Goal: Task Accomplishment & Management: Use online tool/utility

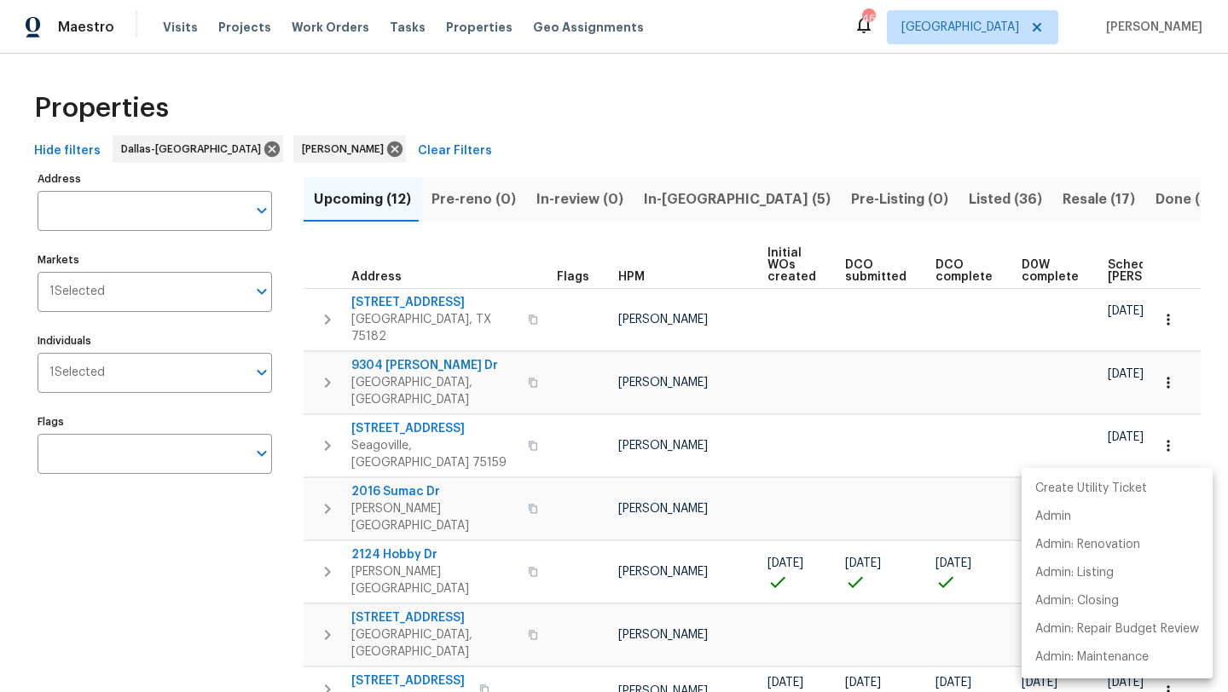
scroll to position [135, 0]
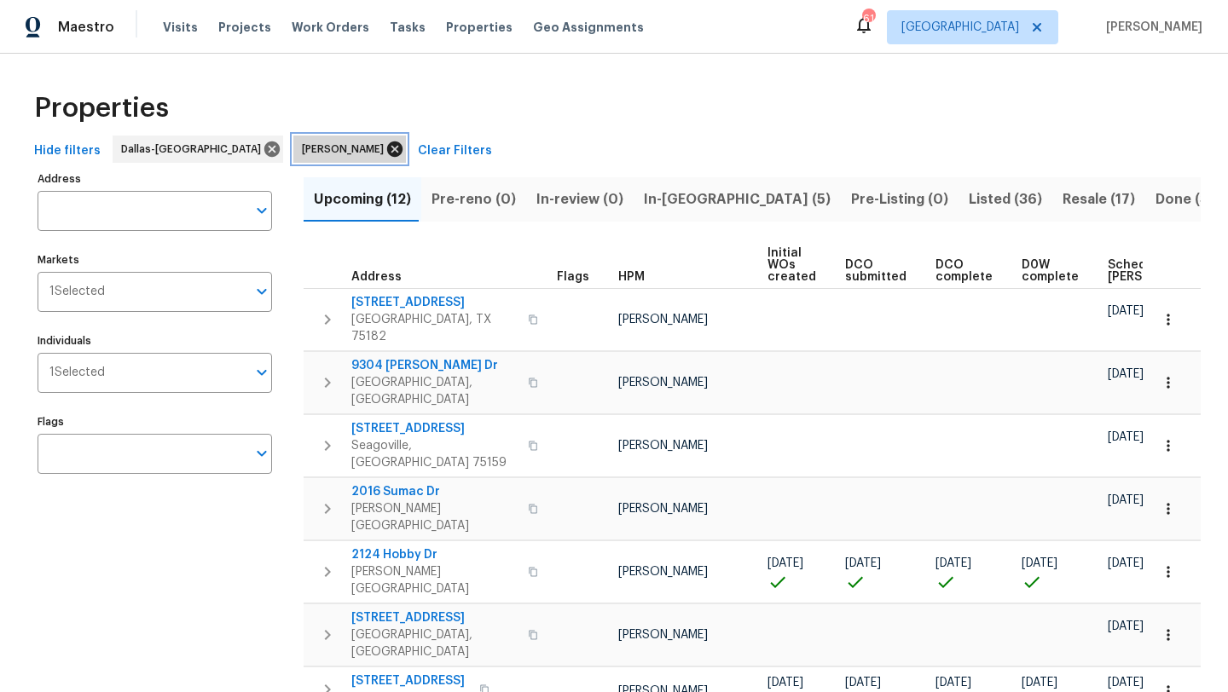
click at [387, 144] on icon at bounding box center [394, 149] width 15 height 15
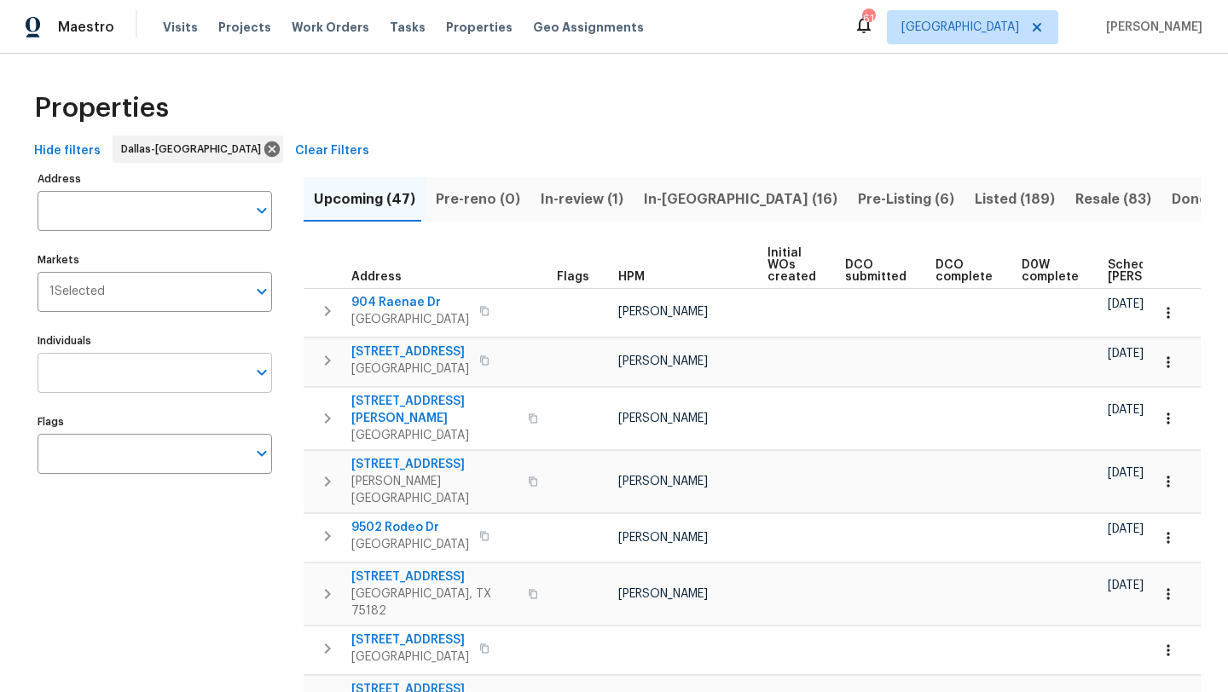
click at [138, 379] on input "Individuals" at bounding box center [142, 373] width 209 height 40
type input "a"
type input "ronderrick"
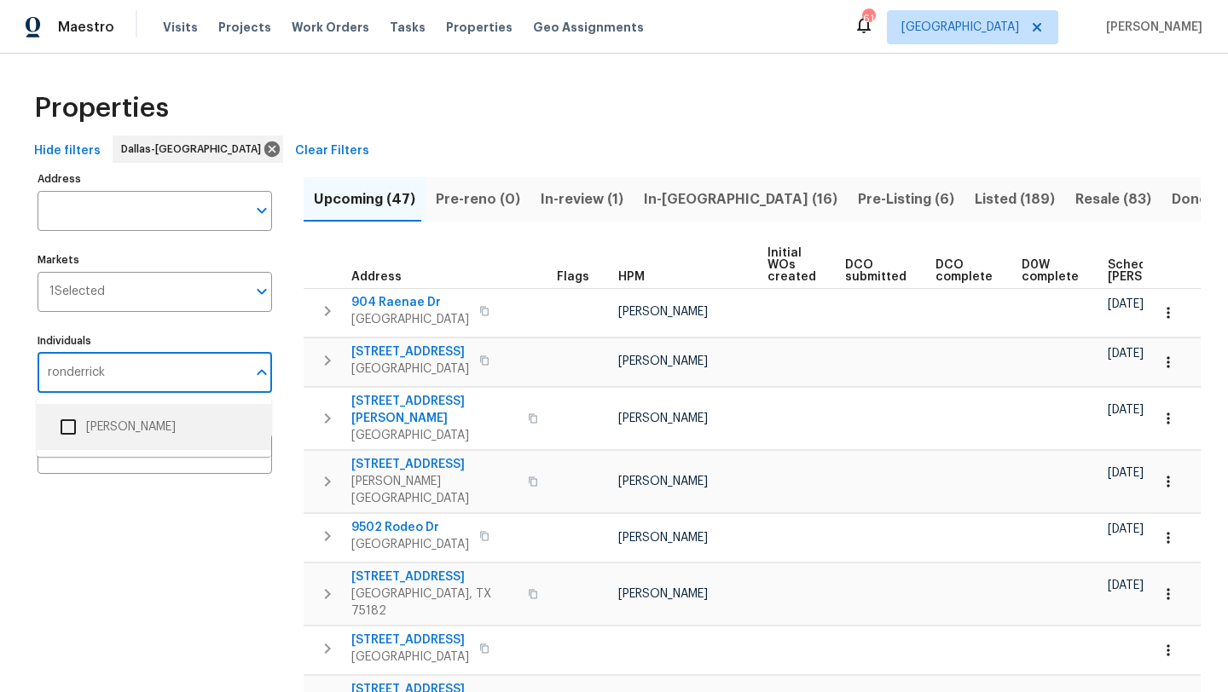
click at [136, 427] on li "RonDerrick Jackson" at bounding box center [153, 427] width 207 height 36
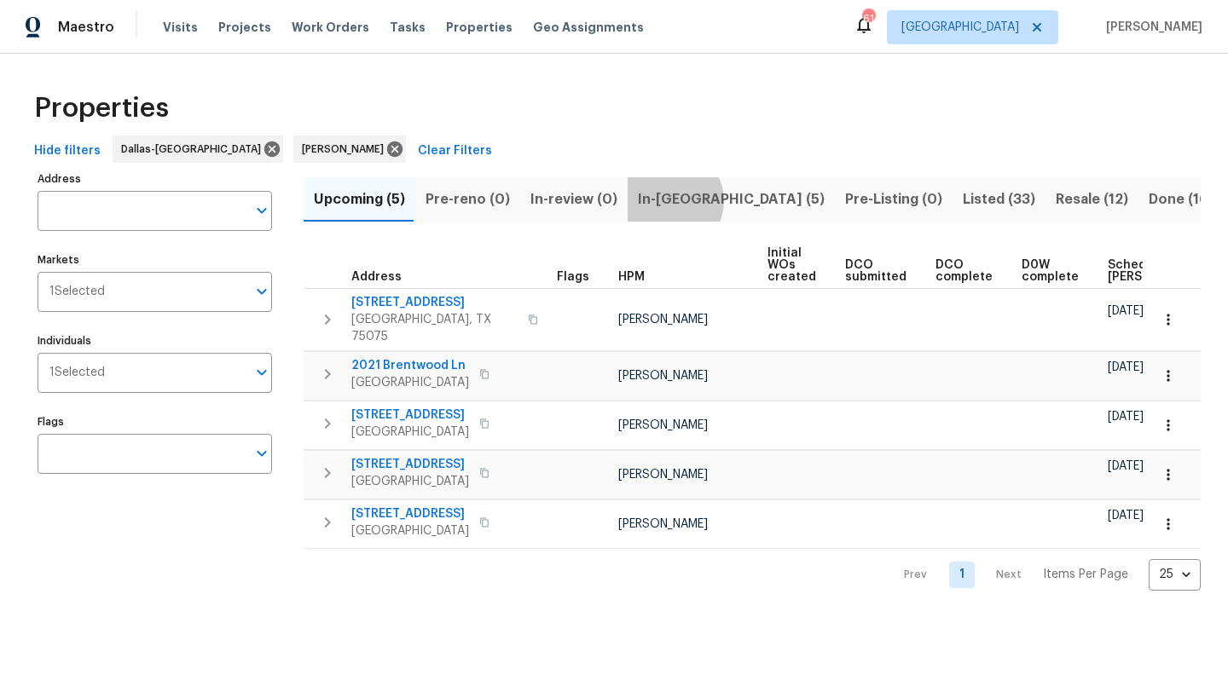
click at [661, 200] on span "In-reno (5)" at bounding box center [731, 200] width 187 height 24
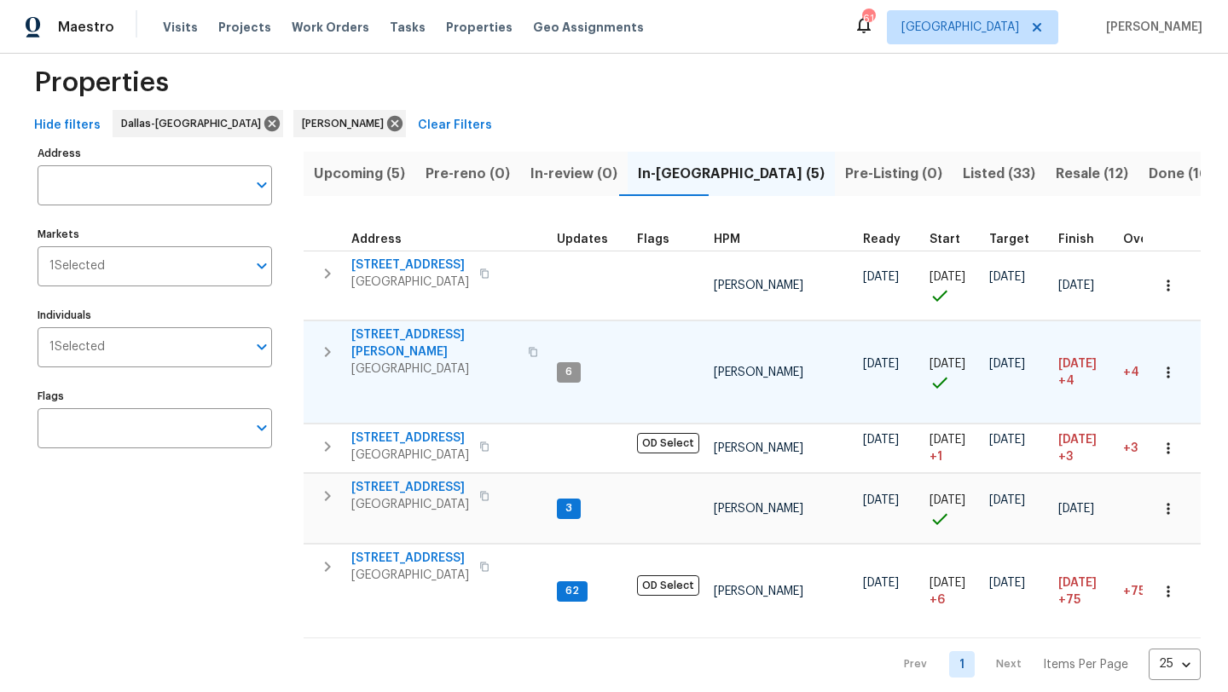
scroll to position [32, 0]
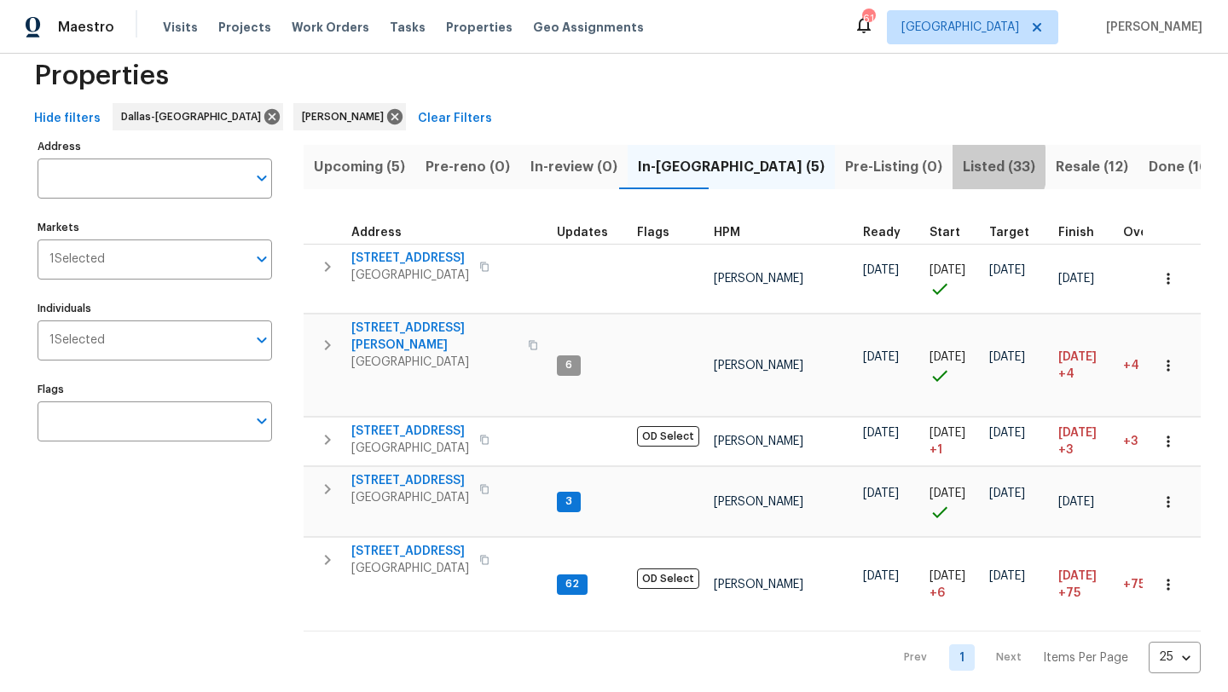
click at [963, 165] on span "Listed (33)" at bounding box center [999, 167] width 72 height 24
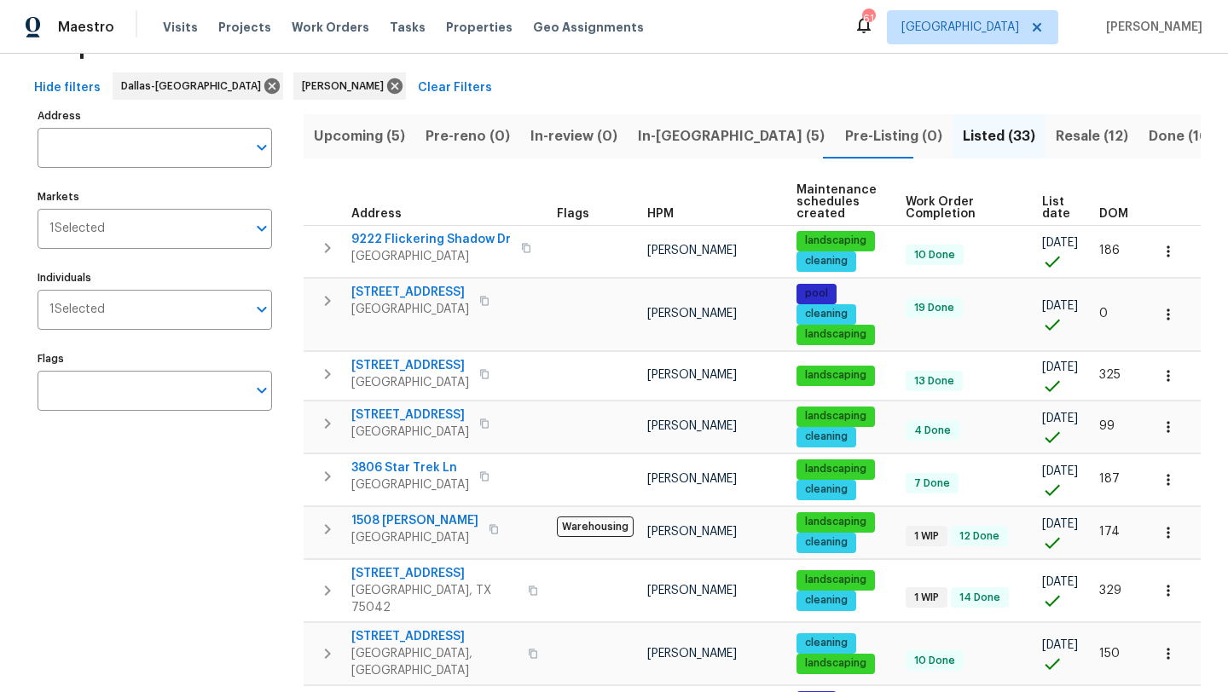
scroll to position [67, 0]
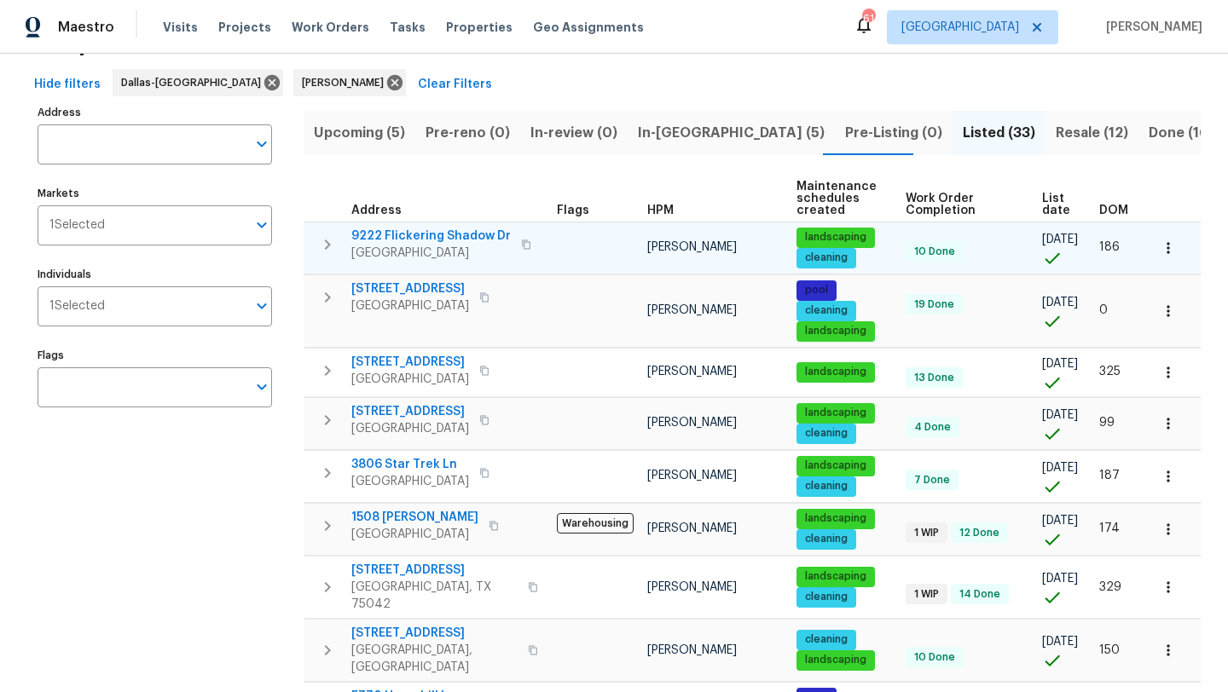
click at [1170, 254] on icon "button" at bounding box center [1168, 248] width 17 height 17
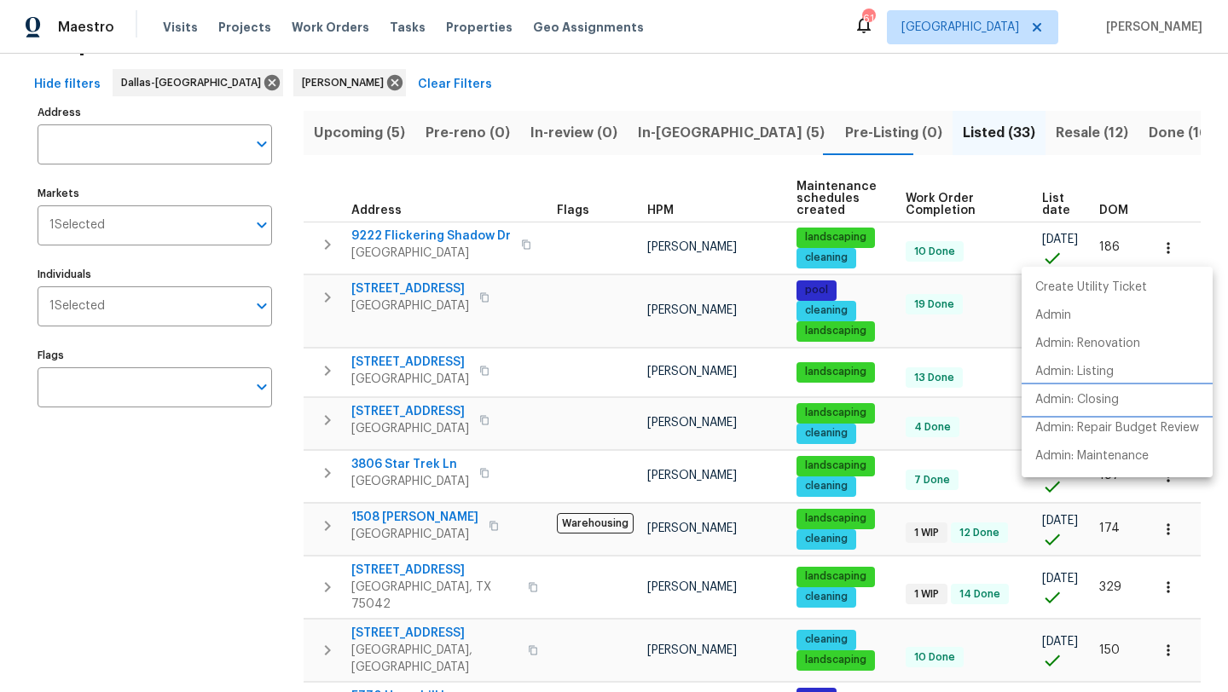
click at [1109, 394] on p "Admin: Closing" at bounding box center [1077, 400] width 84 height 18
click at [294, 443] on div at bounding box center [614, 346] width 1228 height 692
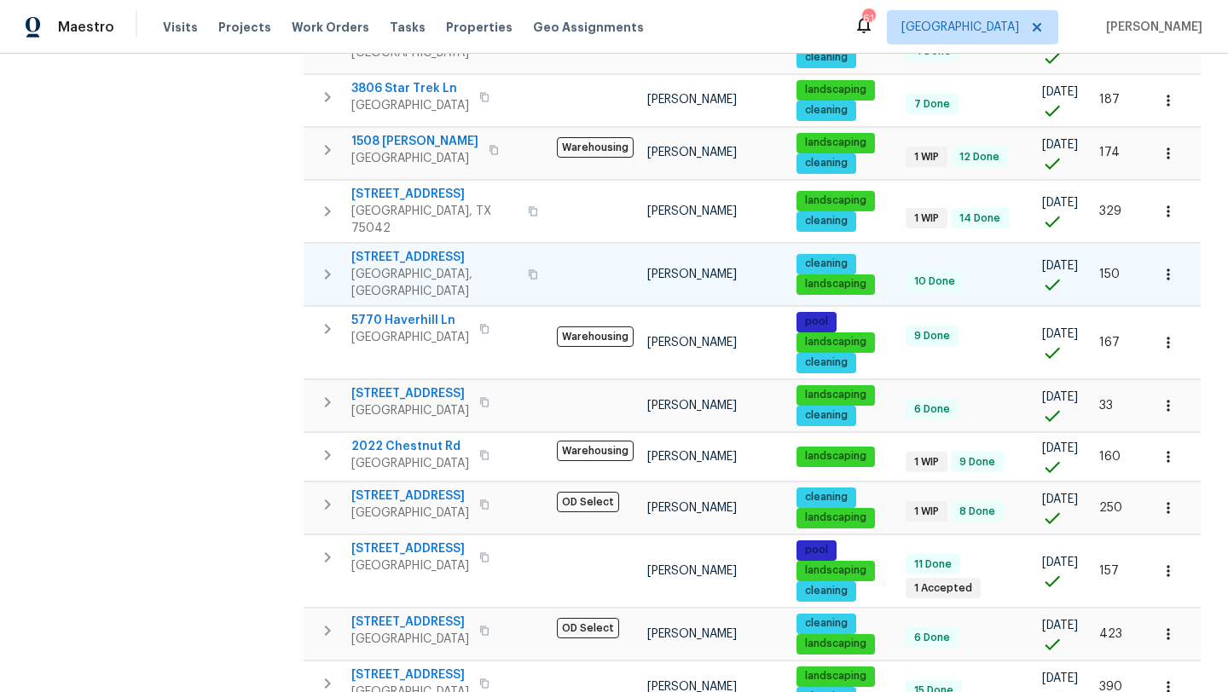
scroll to position [443, 0]
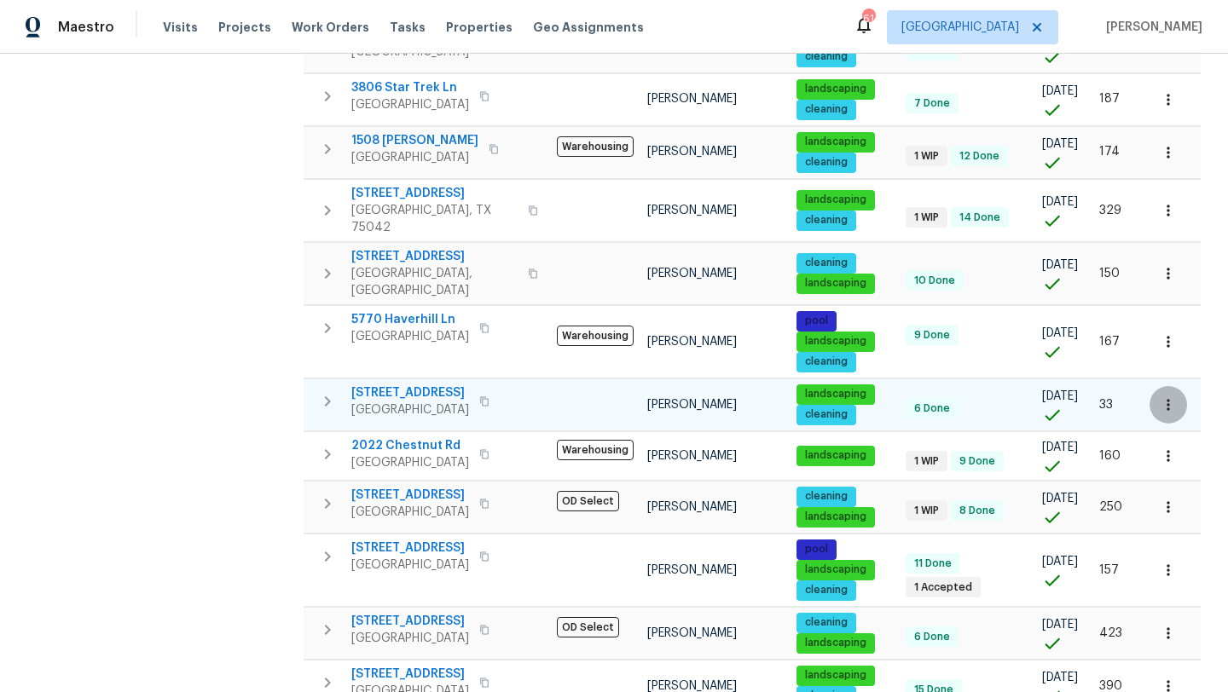
click at [1172, 396] on icon "button" at bounding box center [1168, 404] width 17 height 17
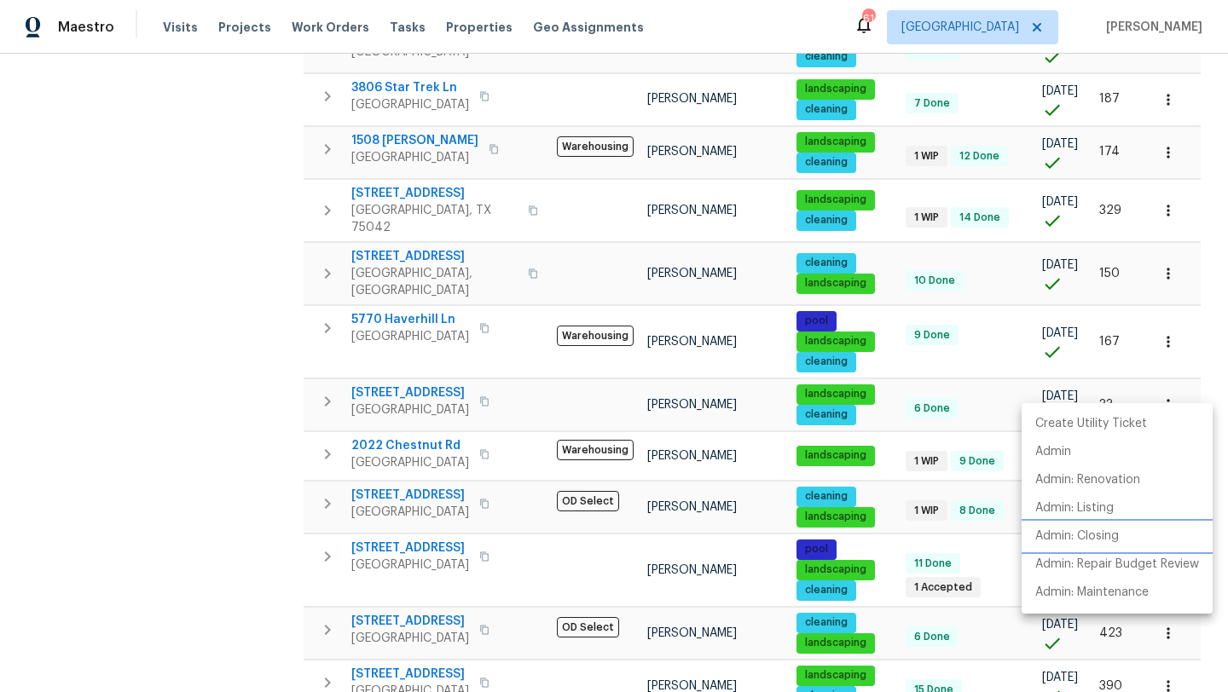
click at [1102, 540] on p "Admin: Closing" at bounding box center [1077, 537] width 84 height 18
click at [431, 368] on div at bounding box center [614, 346] width 1228 height 692
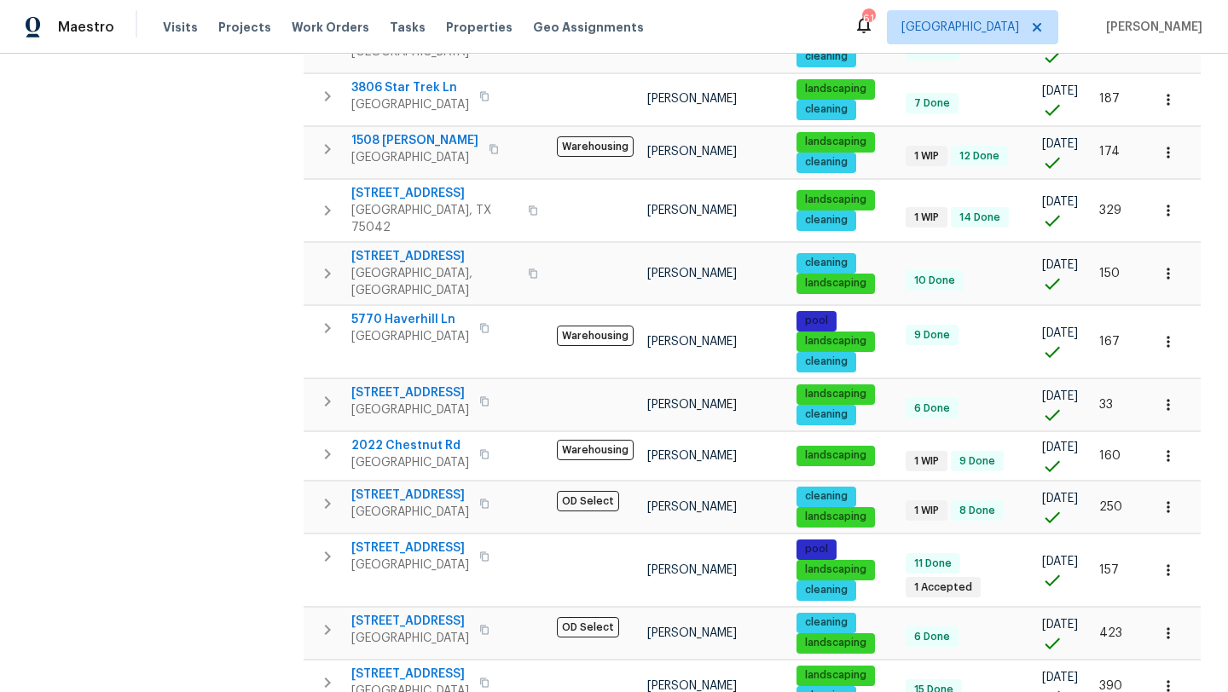
click at [431, 385] on span "4021 Aldenham Dr" at bounding box center [410, 393] width 118 height 17
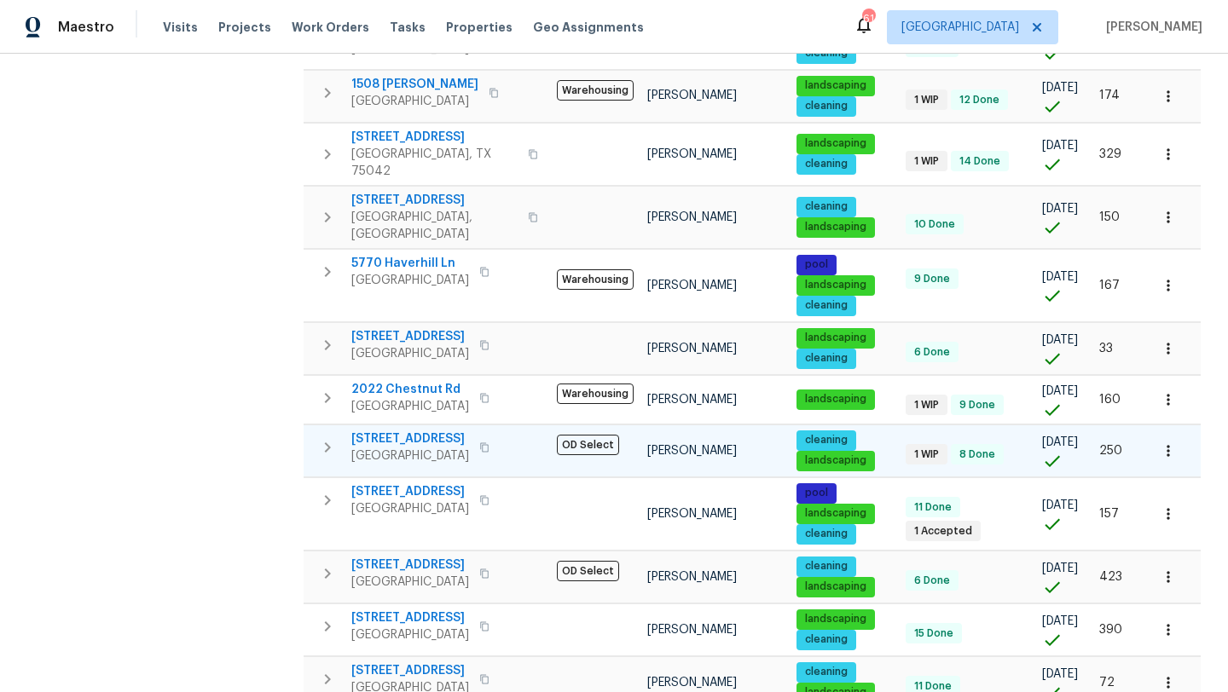
scroll to position [501, 0]
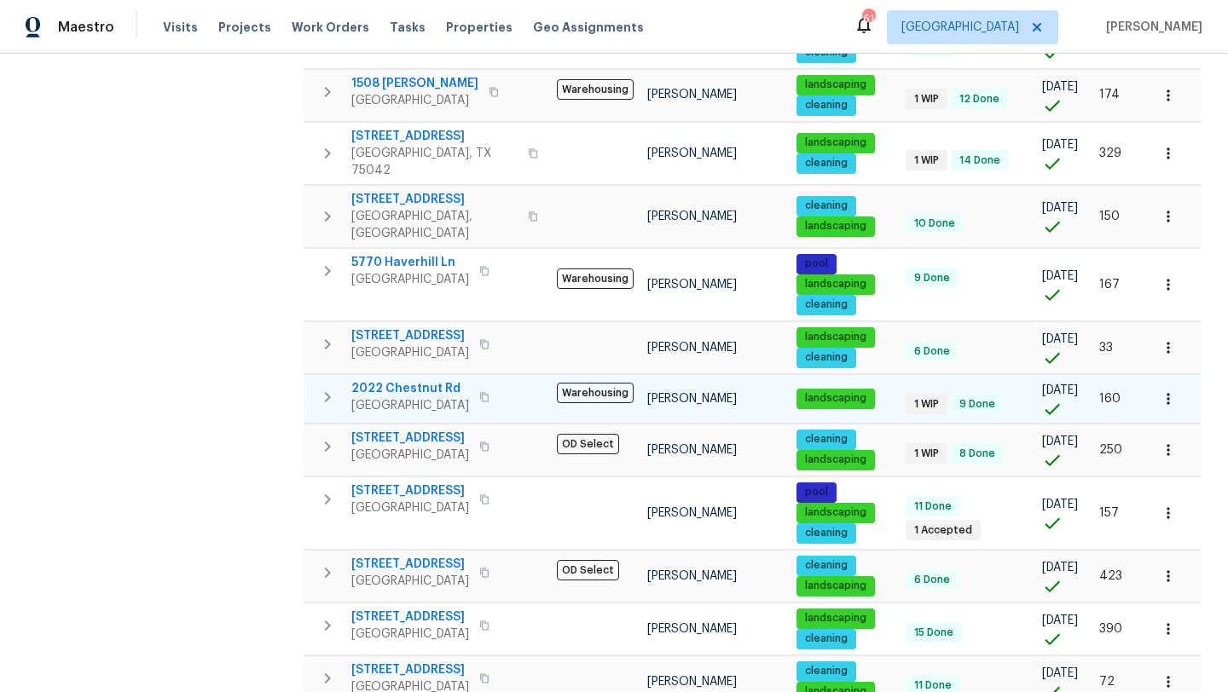
click at [1166, 391] on icon "button" at bounding box center [1168, 399] width 17 height 17
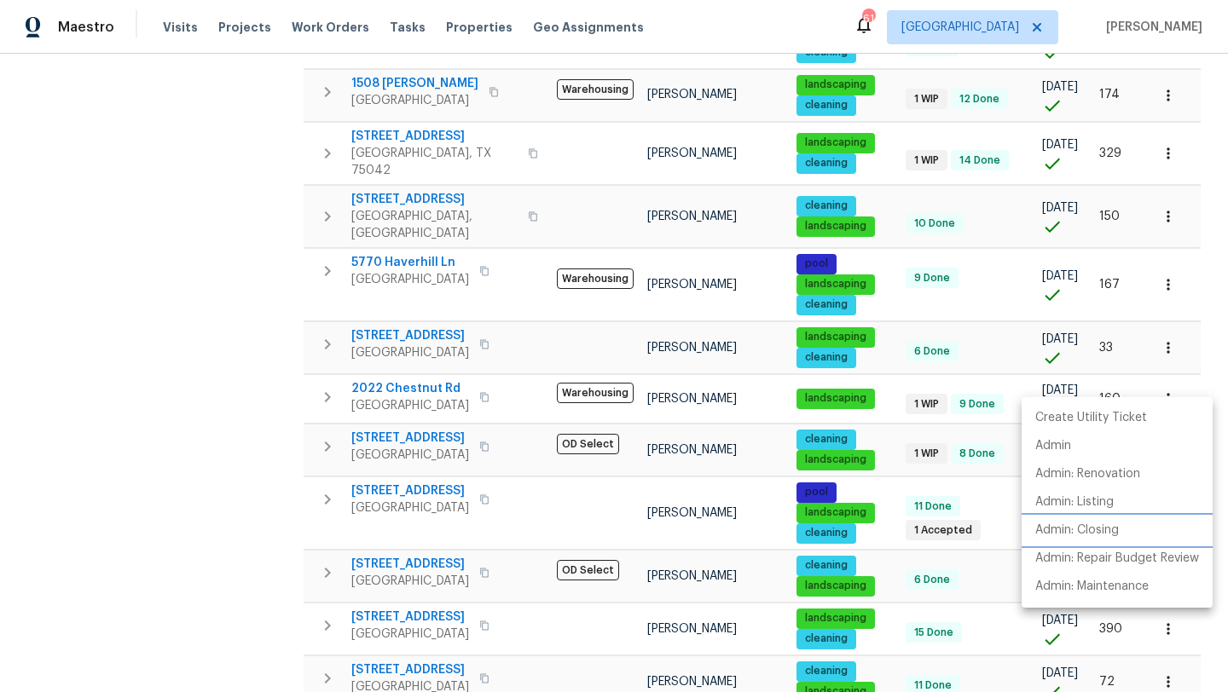
click at [1060, 531] on p "Admin: Closing" at bounding box center [1077, 531] width 84 height 18
click at [285, 474] on div at bounding box center [614, 346] width 1228 height 692
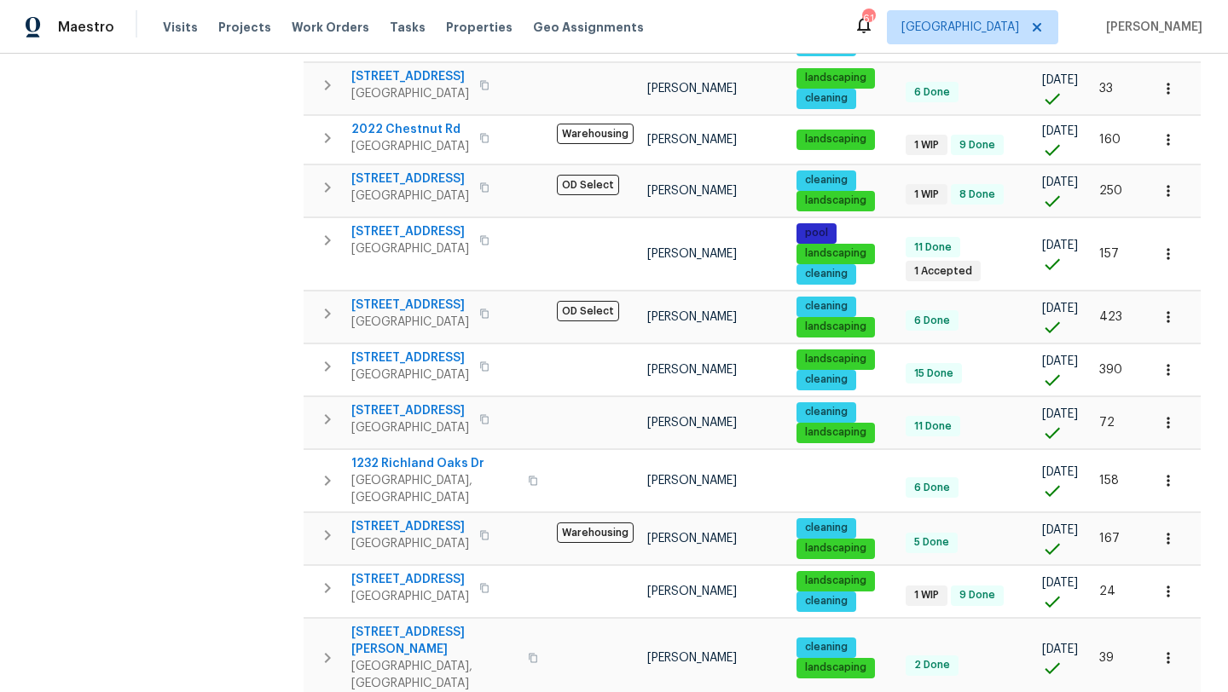
scroll to position [770, 0]
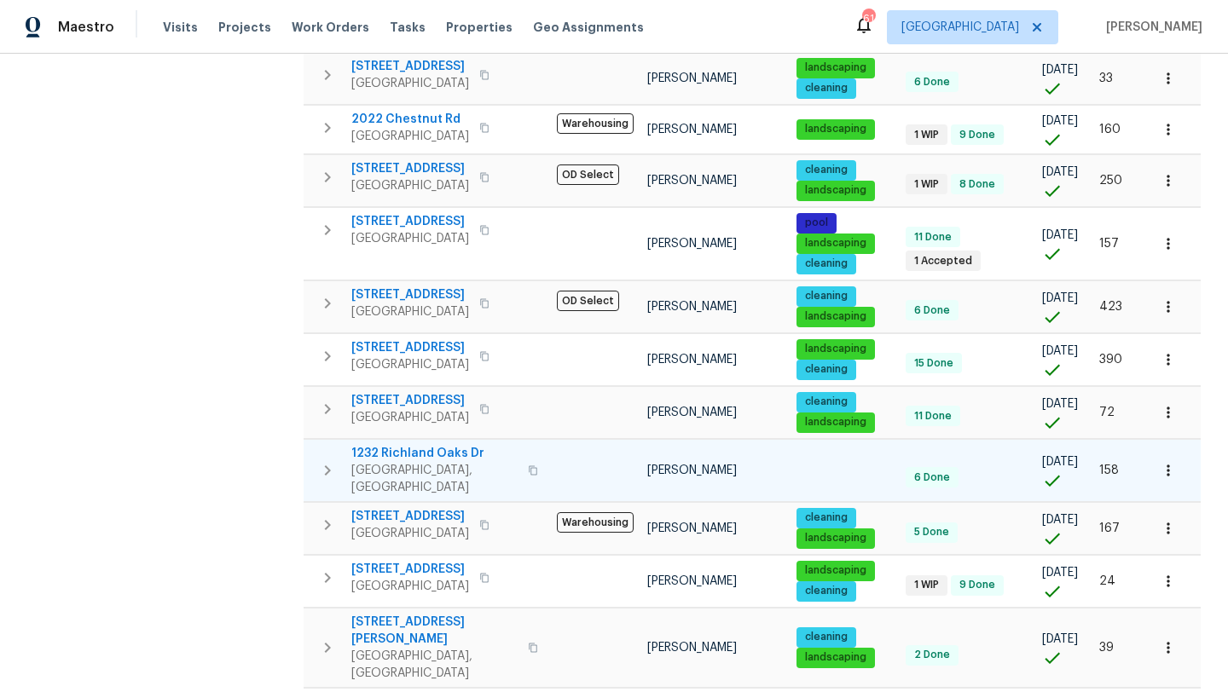
click at [1162, 462] on icon "button" at bounding box center [1168, 470] width 17 height 17
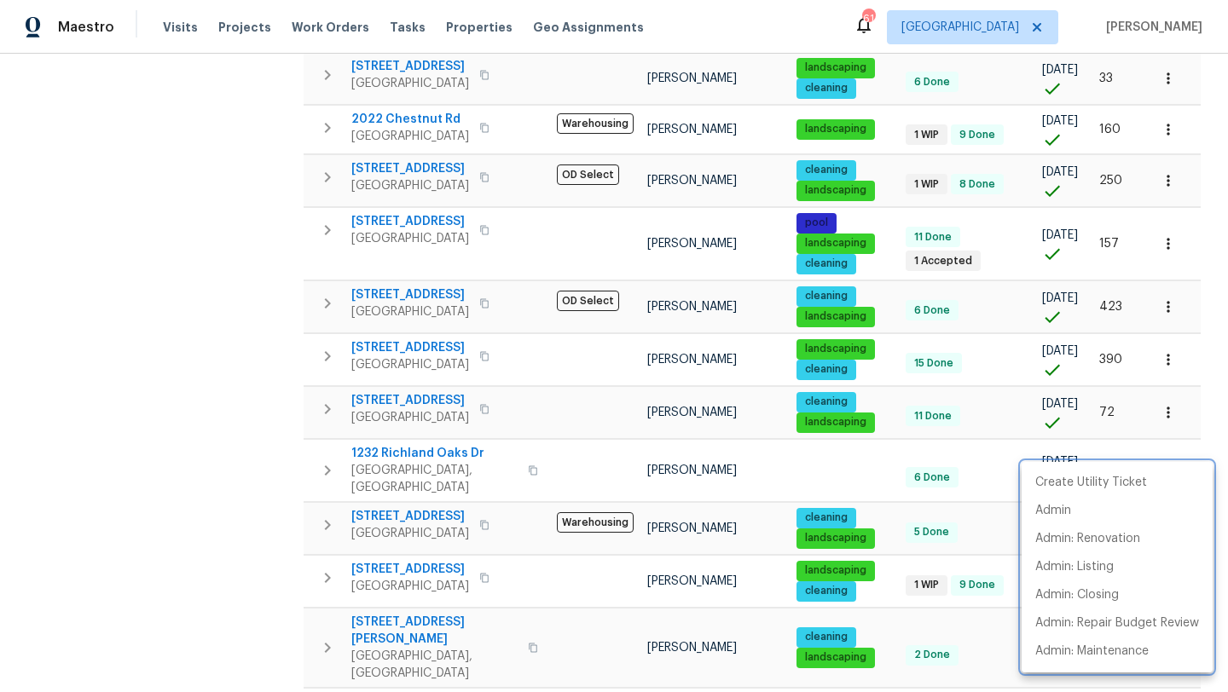
click at [281, 587] on div at bounding box center [614, 346] width 1228 height 692
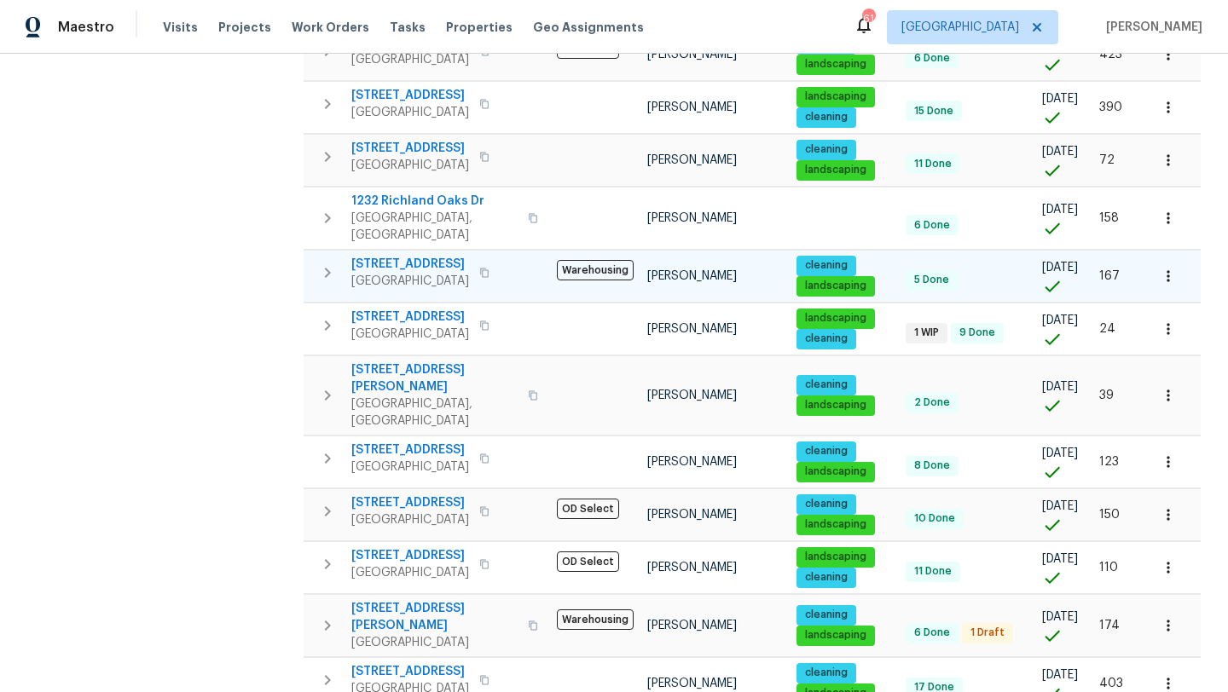
scroll to position [1025, 0]
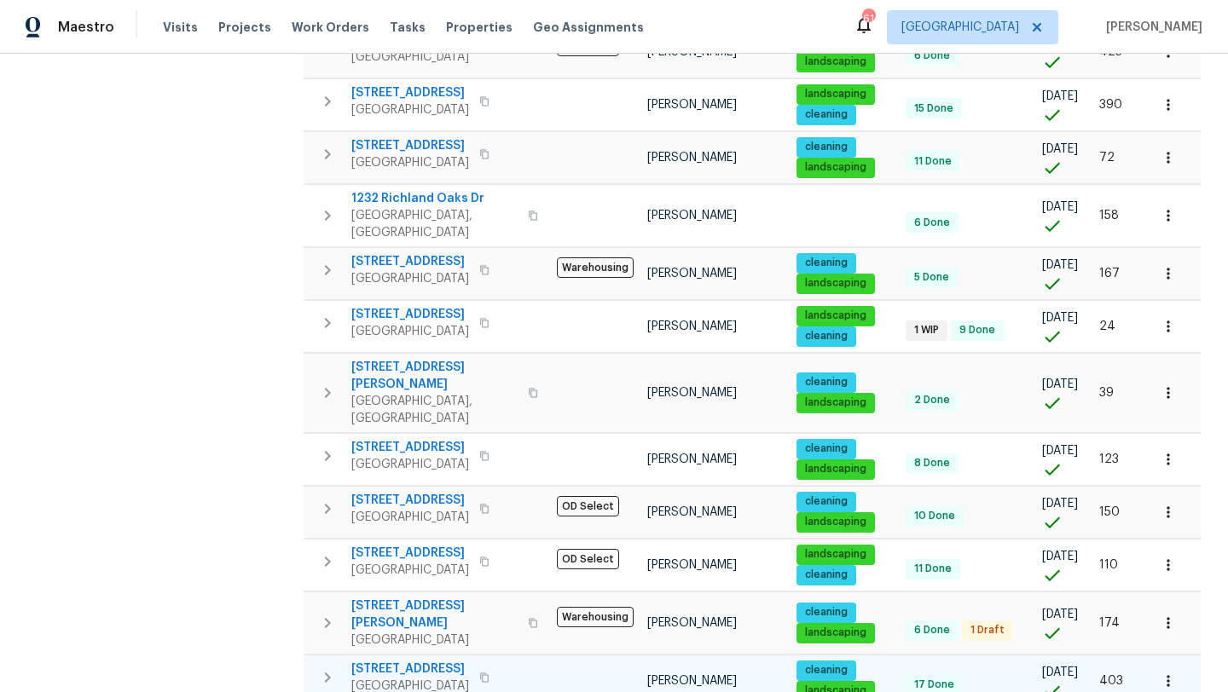
click at [1170, 673] on icon "button" at bounding box center [1168, 681] width 17 height 17
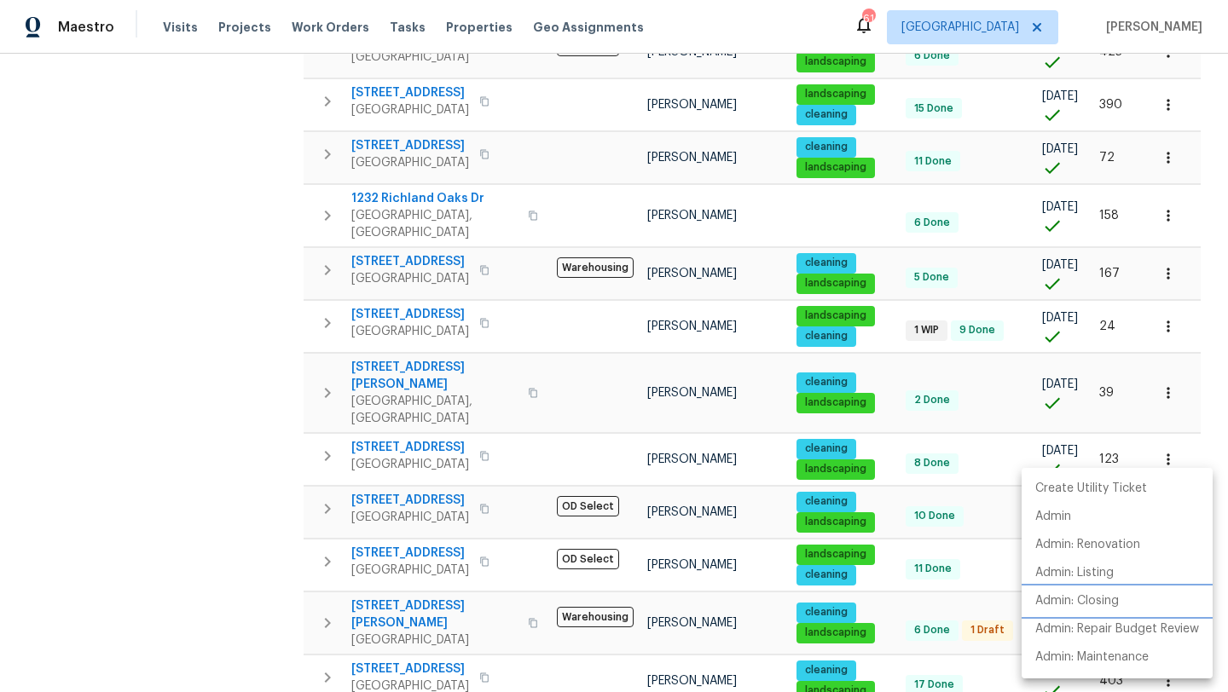
click at [1104, 593] on p "Admin: Closing" at bounding box center [1077, 602] width 84 height 18
click at [224, 274] on div at bounding box center [614, 346] width 1228 height 692
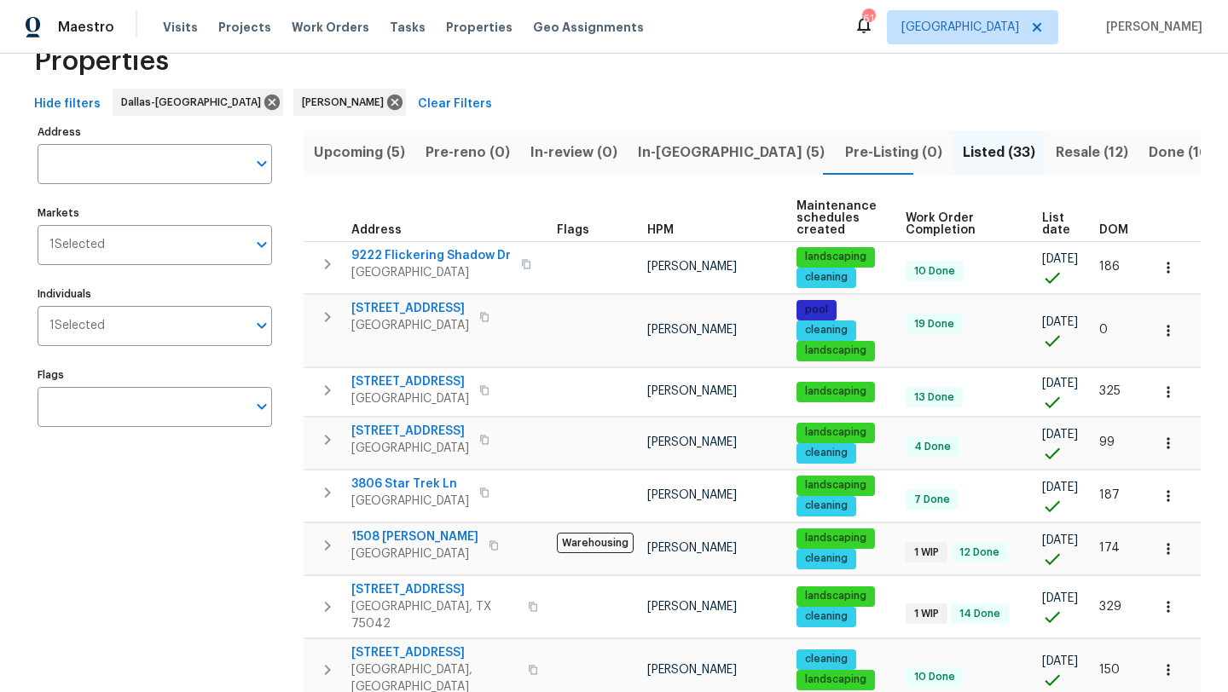
scroll to position [0, 0]
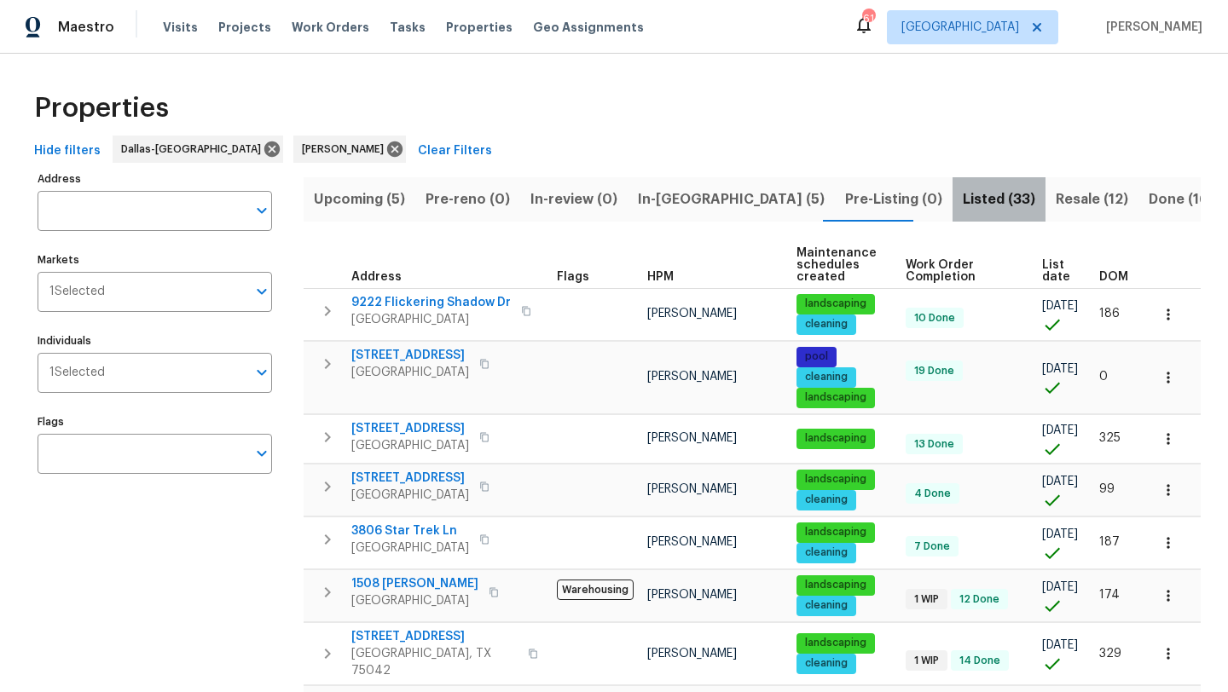
click at [963, 196] on span "Listed (33)" at bounding box center [999, 200] width 72 height 24
click at [387, 144] on icon at bounding box center [394, 149] width 15 height 15
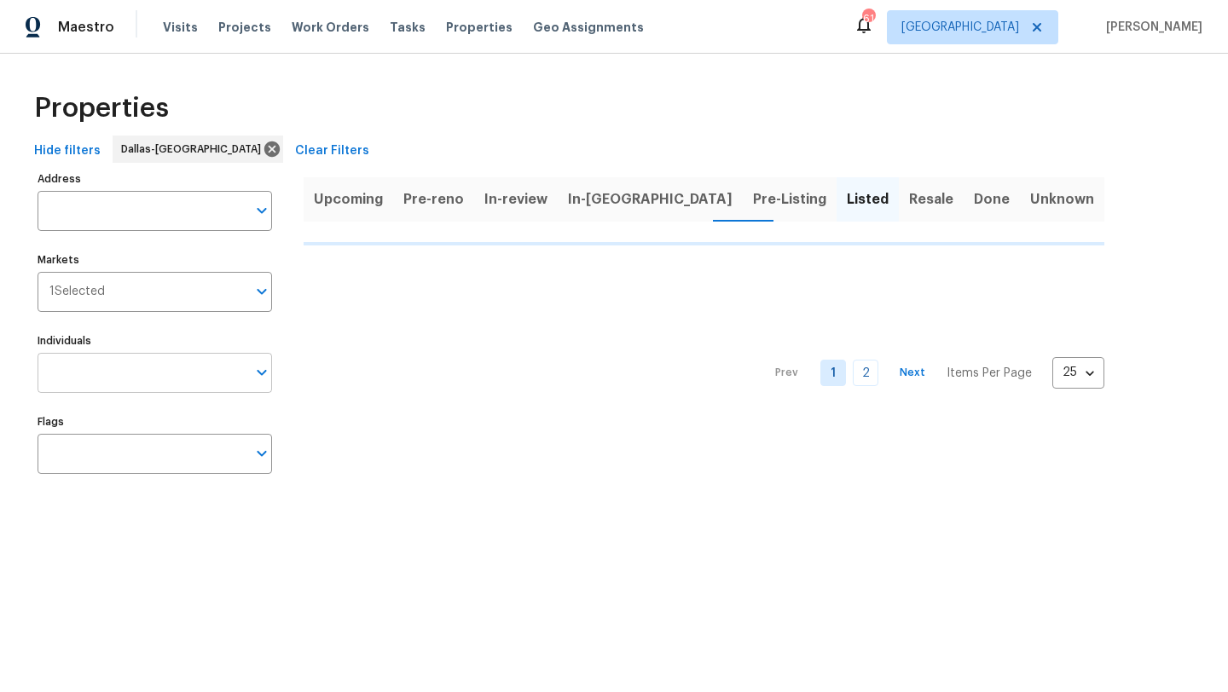
click at [149, 375] on input "Individuals" at bounding box center [142, 373] width 209 height 40
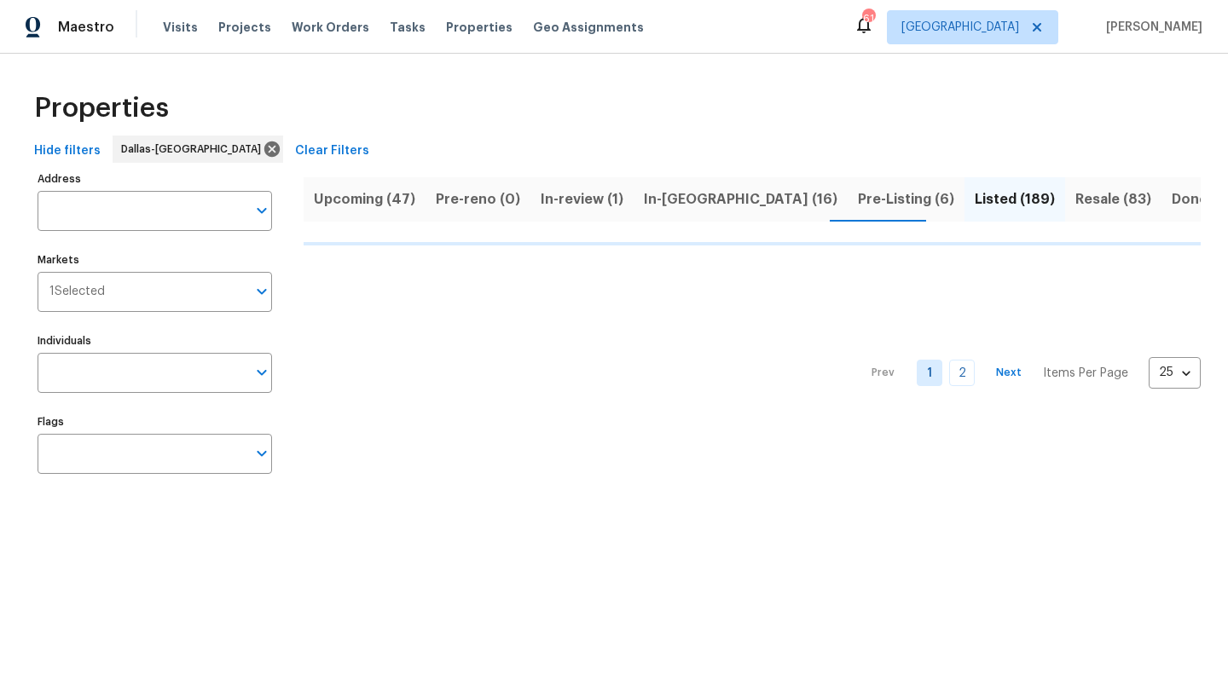
click at [149, 375] on input "Individuals" at bounding box center [142, 373] width 209 height 40
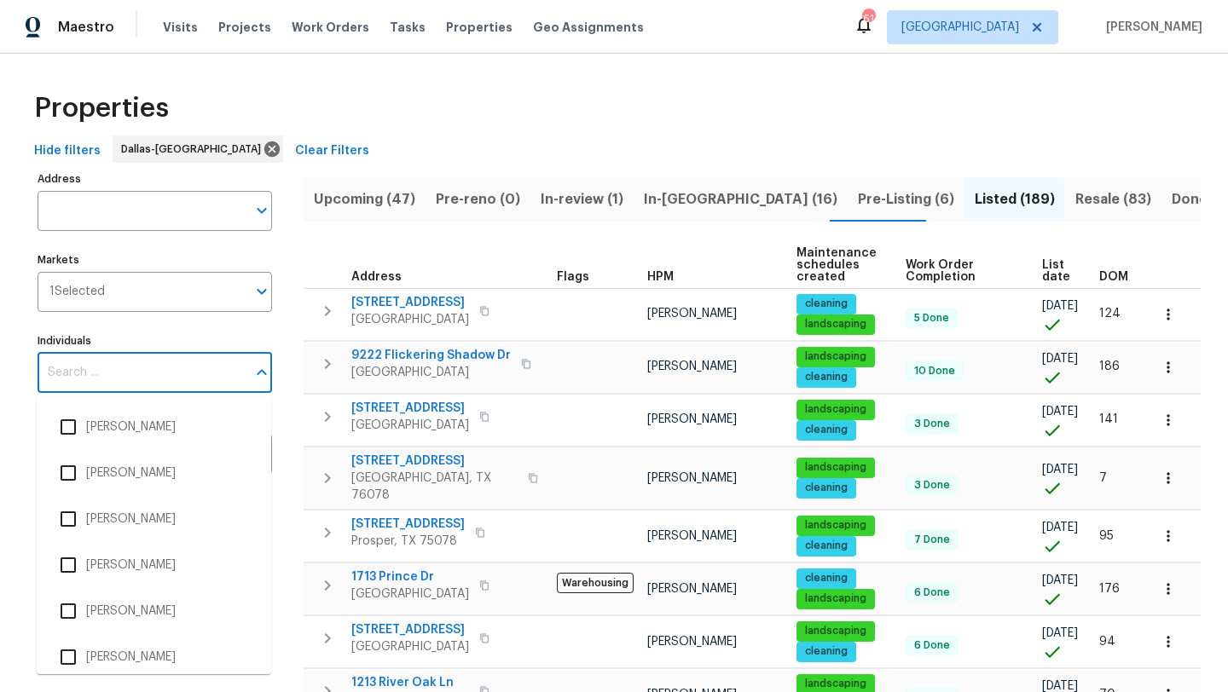
click at [149, 375] on input "Individuals" at bounding box center [142, 373] width 209 height 40
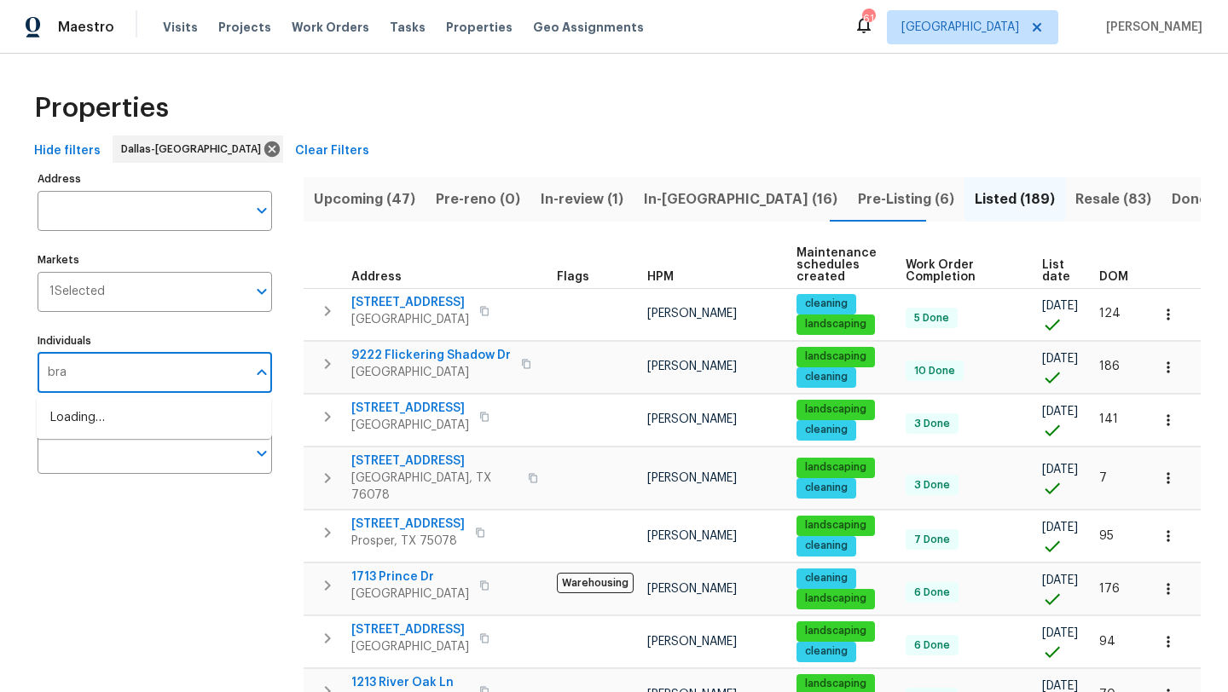
type input "brad"
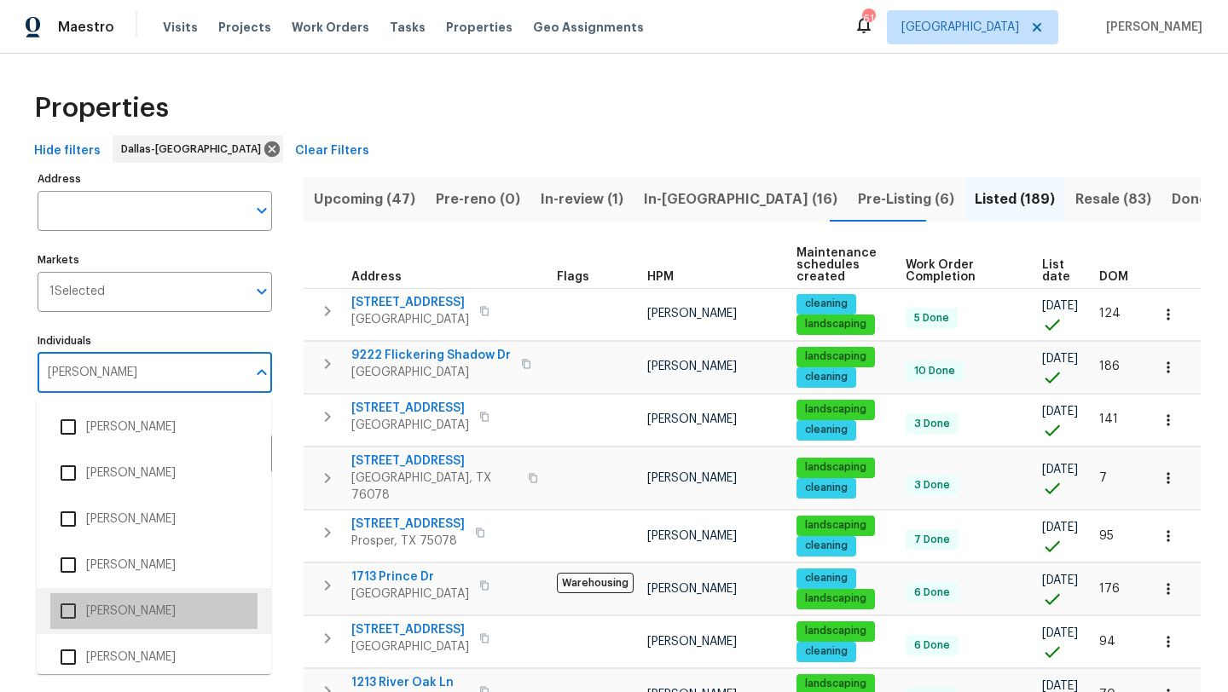
click at [127, 619] on li "[PERSON_NAME]" at bounding box center [153, 611] width 207 height 36
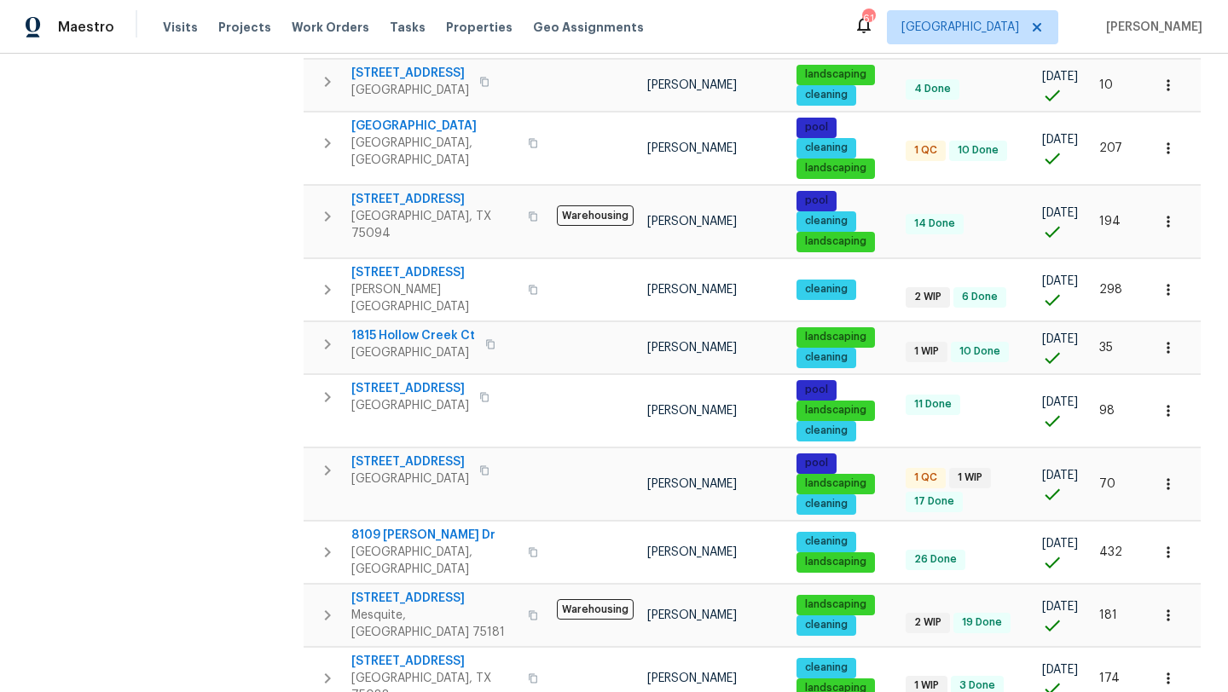
scroll to position [921, 0]
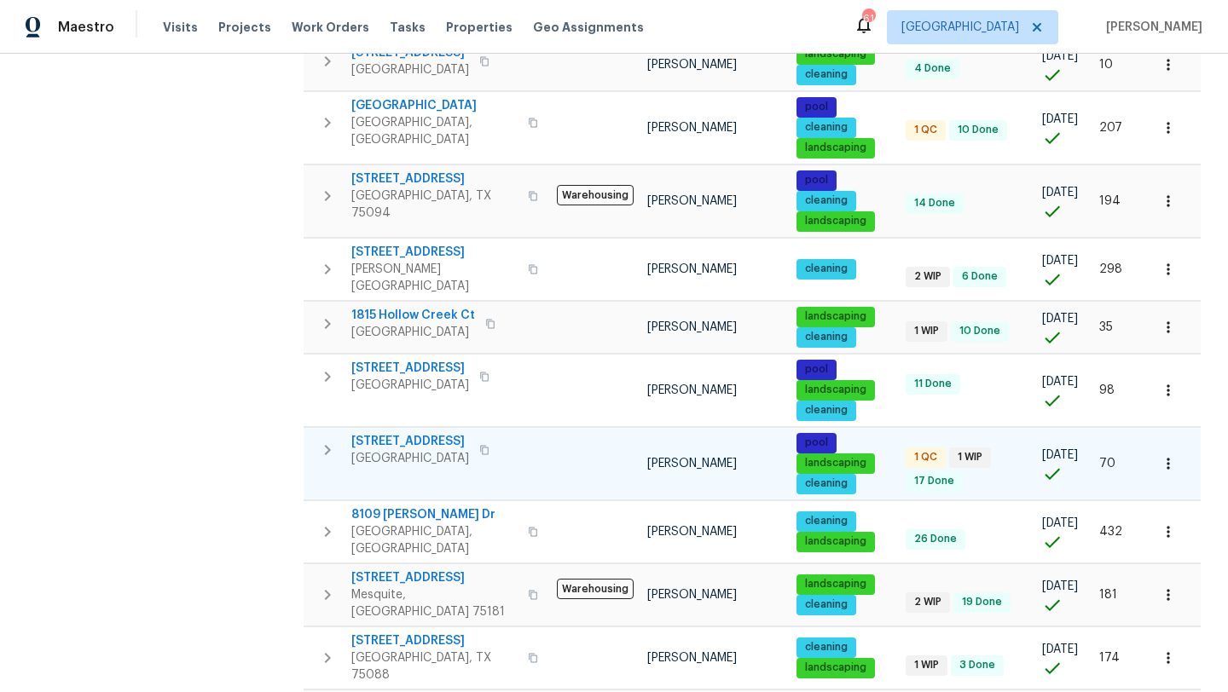
click at [443, 433] on span "413 Thunderbrook Rd" at bounding box center [410, 441] width 118 height 17
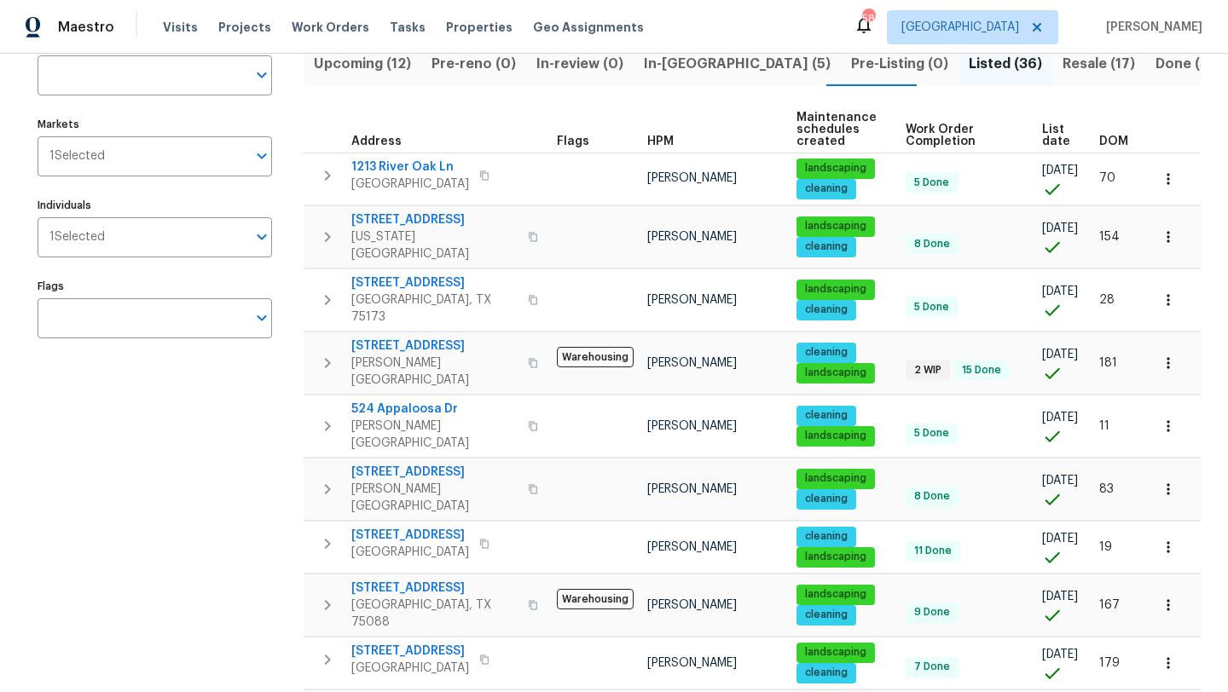
scroll to position [0, 0]
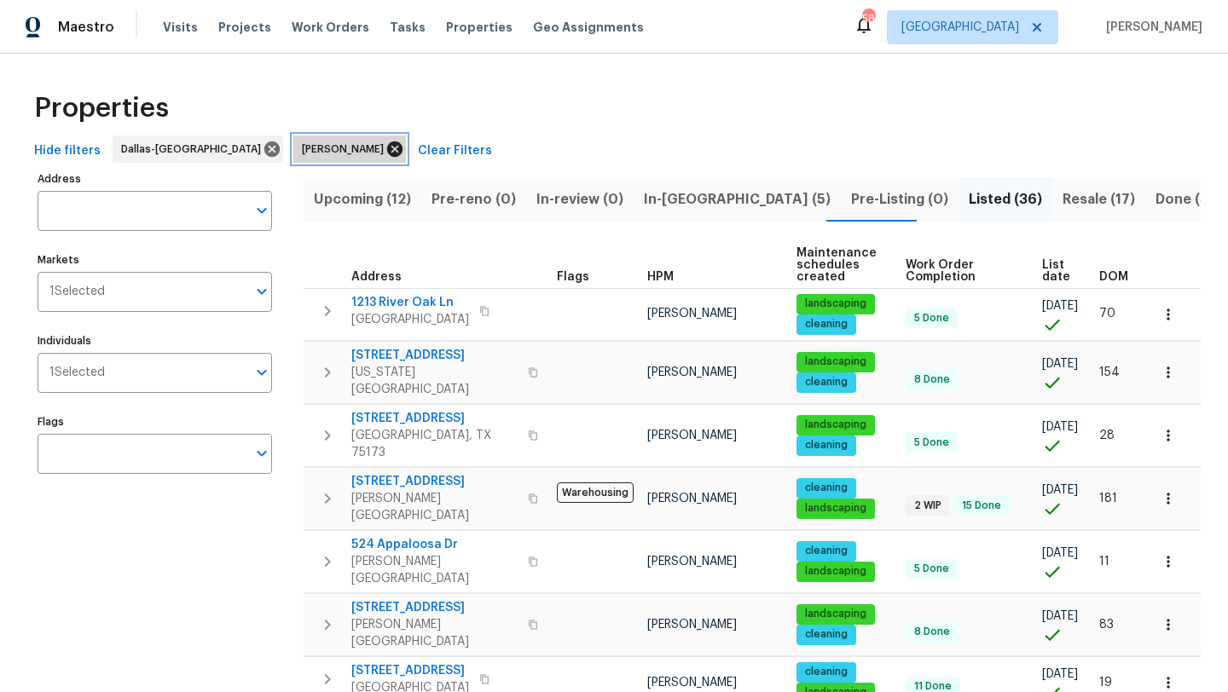
click at [387, 147] on icon at bounding box center [394, 149] width 15 height 15
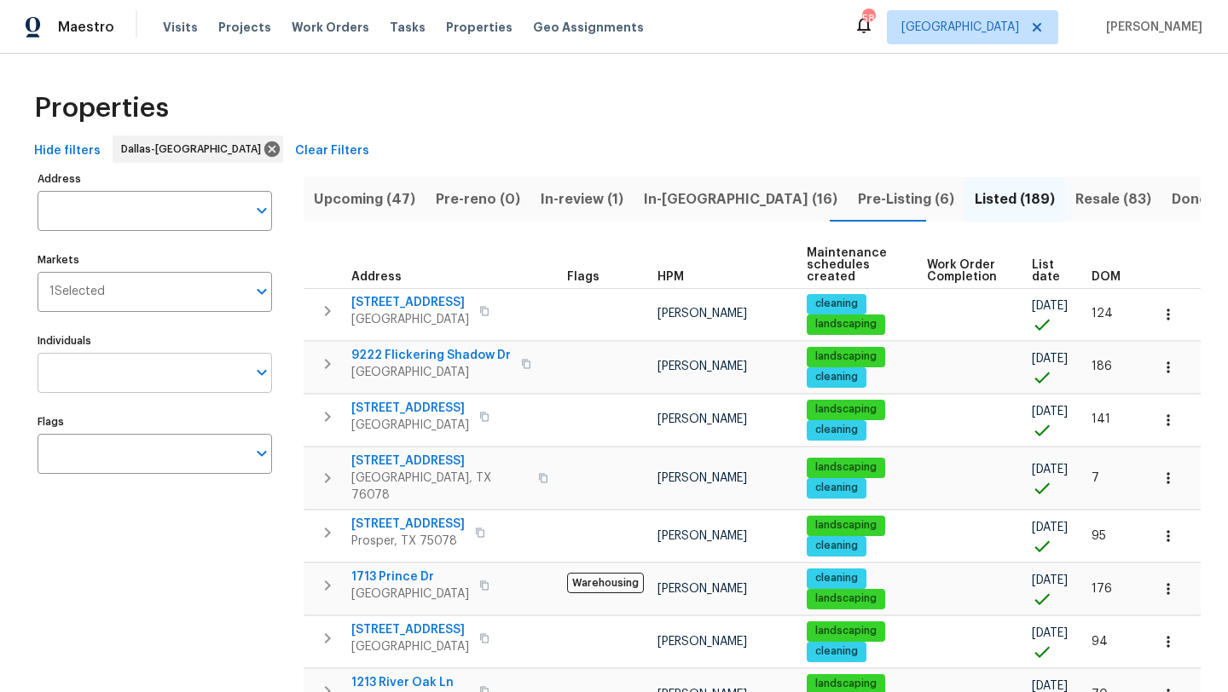
click at [194, 382] on input "Individuals" at bounding box center [142, 373] width 209 height 40
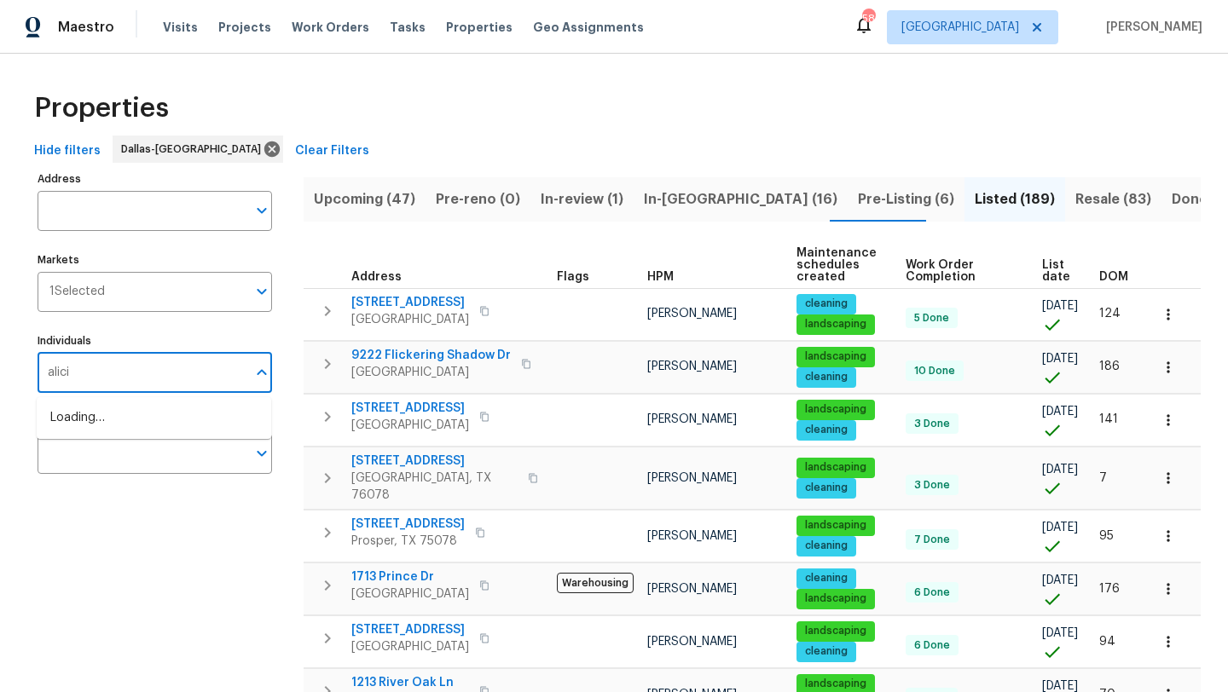
type input "alicia"
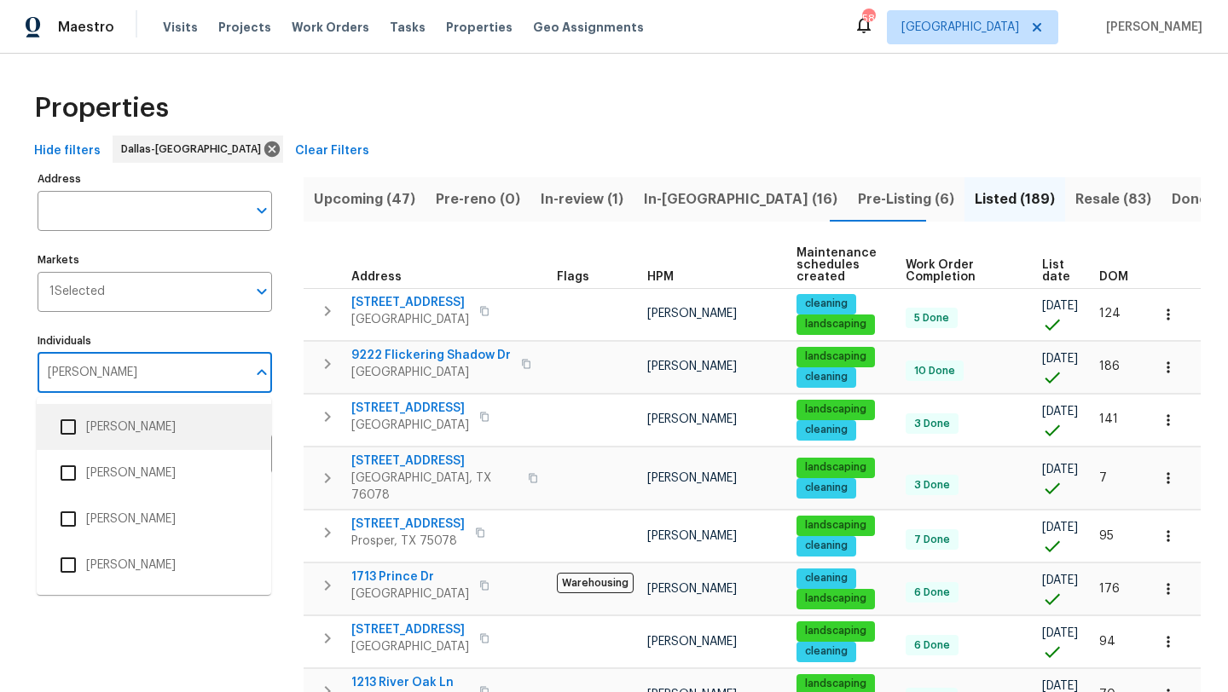
click at [153, 424] on li "[PERSON_NAME]" at bounding box center [153, 427] width 207 height 36
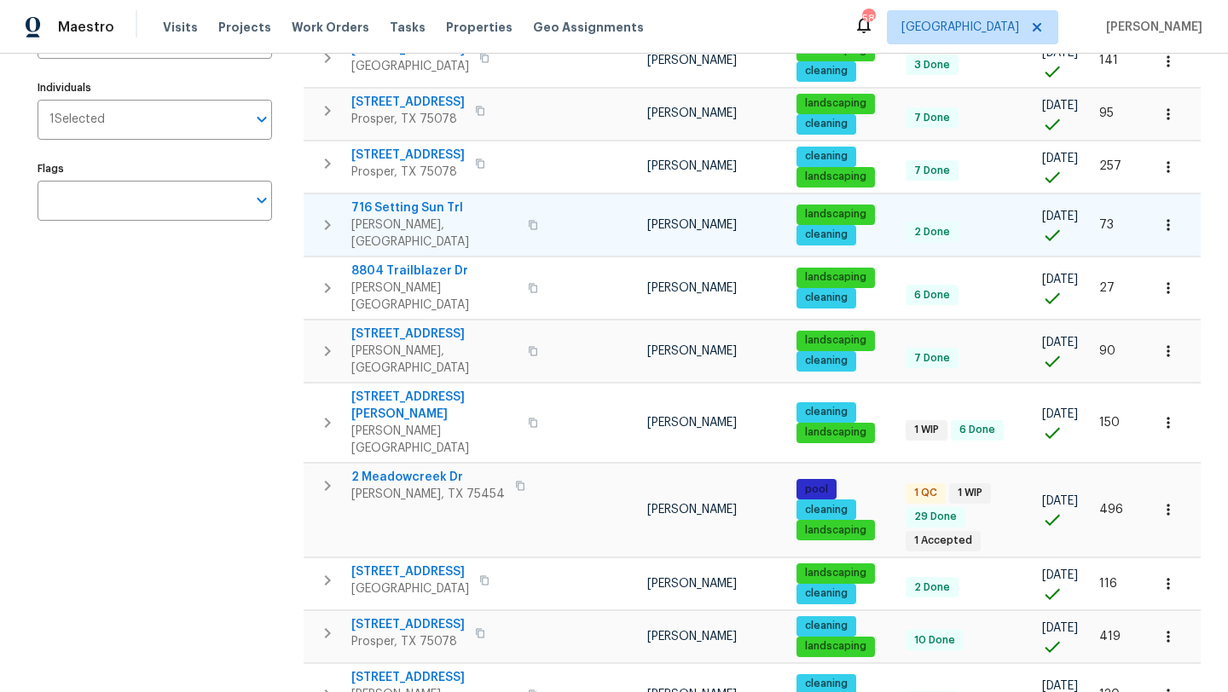
scroll to position [255, 0]
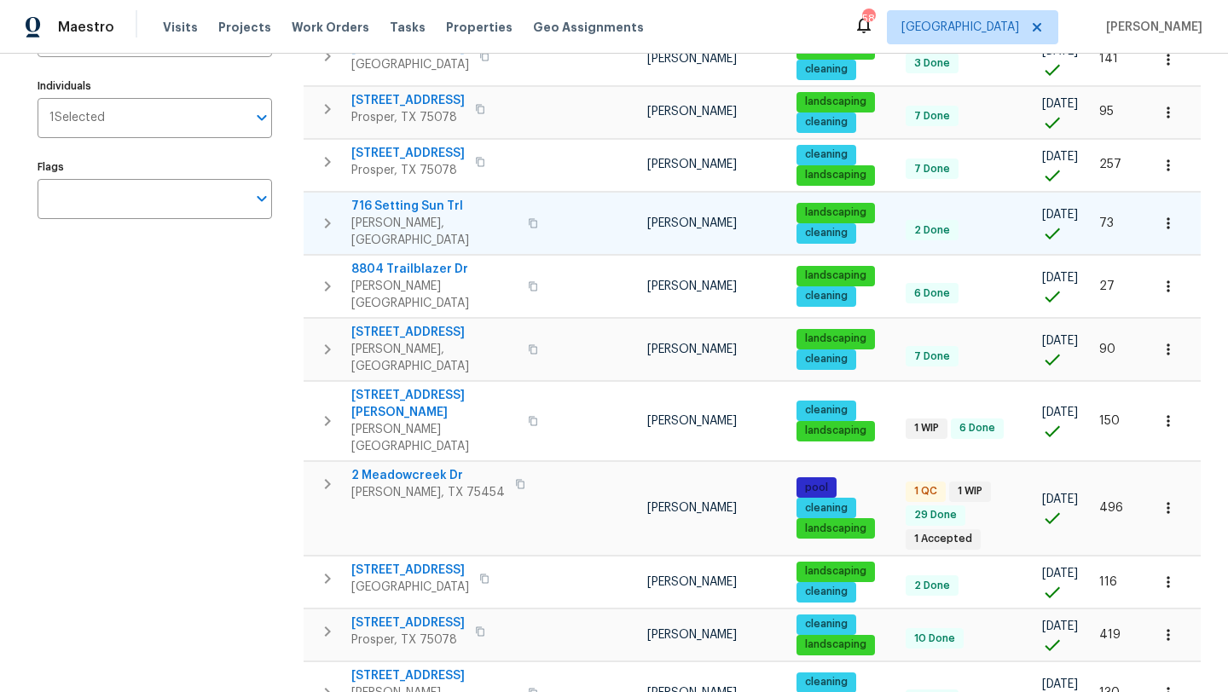
click at [1171, 217] on icon "button" at bounding box center [1168, 223] width 17 height 17
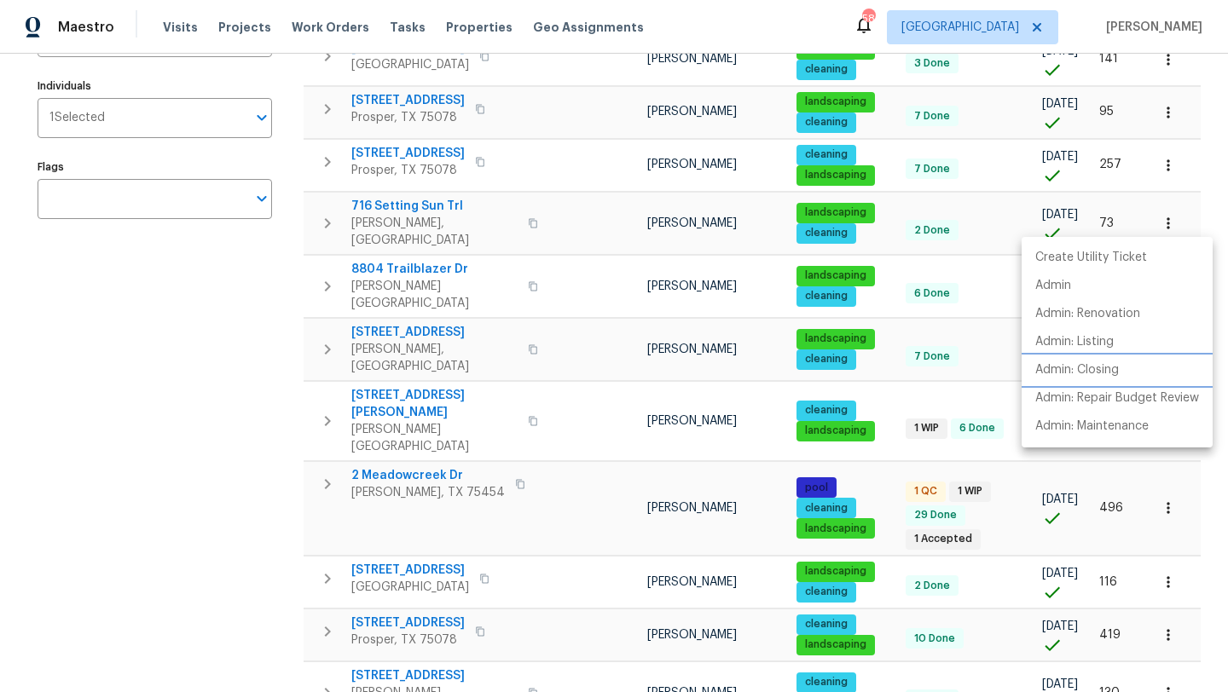
click at [1102, 372] on p "Admin: Closing" at bounding box center [1077, 371] width 84 height 18
click at [222, 383] on div at bounding box center [614, 346] width 1228 height 692
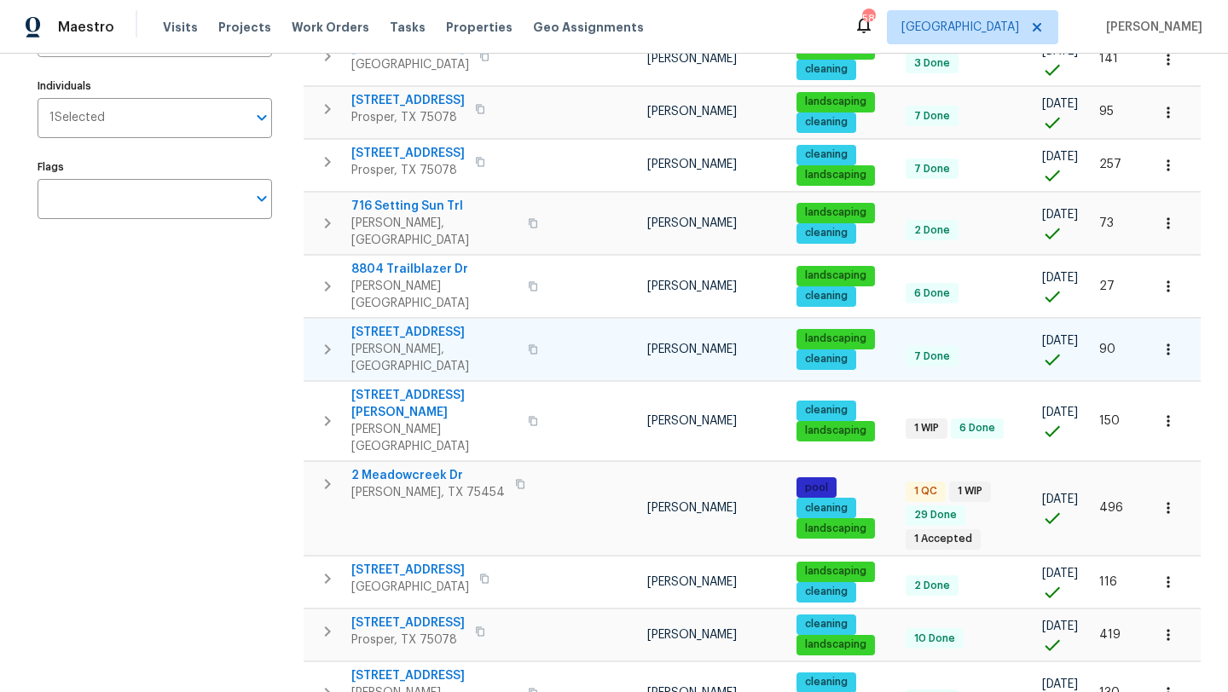
click at [1165, 341] on icon "button" at bounding box center [1168, 349] width 17 height 17
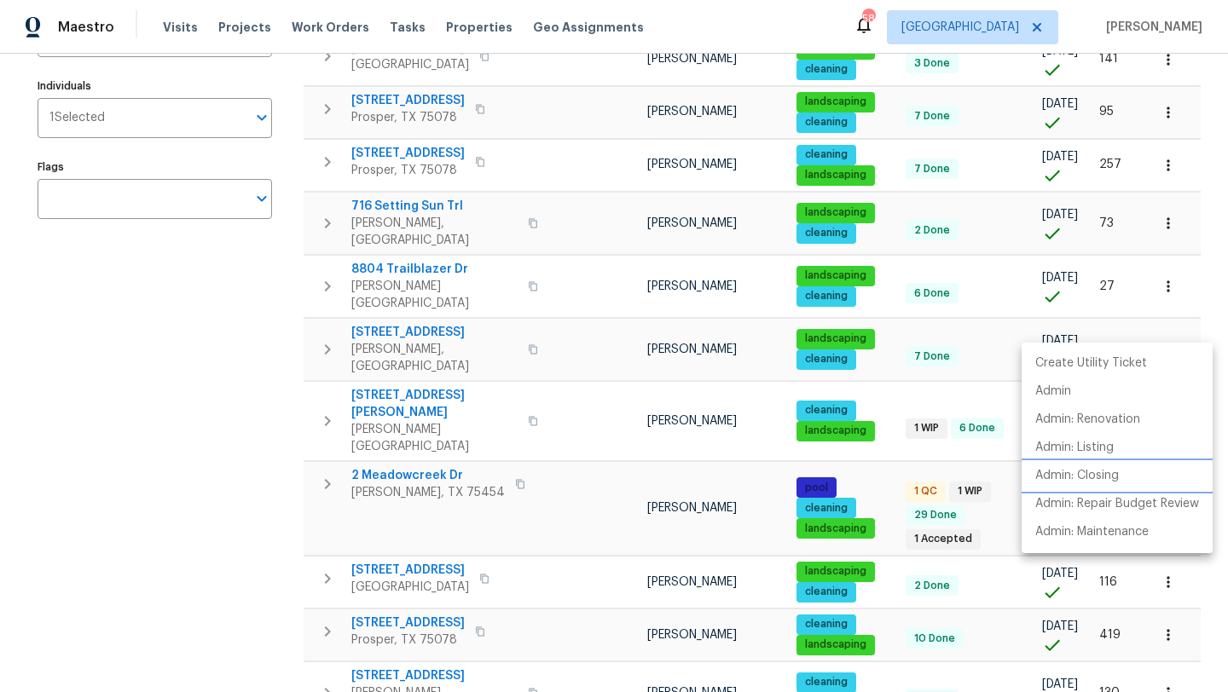
click at [1108, 476] on p "Admin: Closing" at bounding box center [1077, 476] width 84 height 18
click at [1170, 324] on div at bounding box center [614, 346] width 1228 height 692
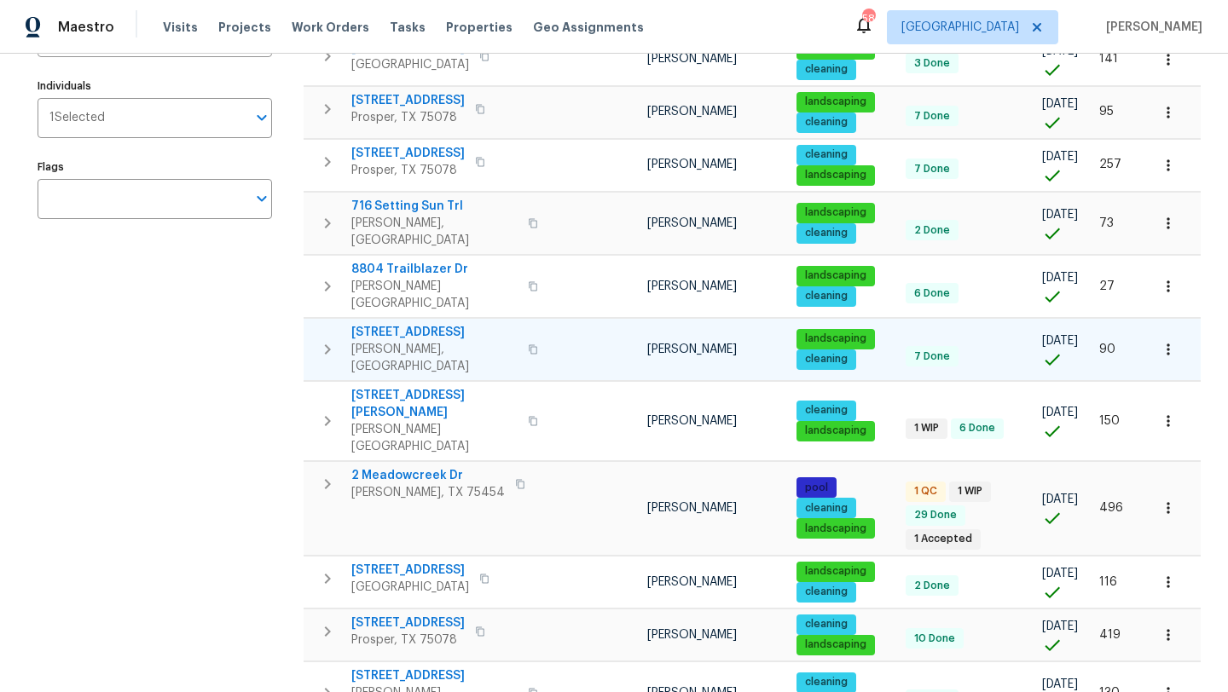
click at [452, 324] on span "10113 Blue Skies Dr" at bounding box center [434, 332] width 166 height 17
click at [1165, 341] on icon "button" at bounding box center [1168, 349] width 17 height 17
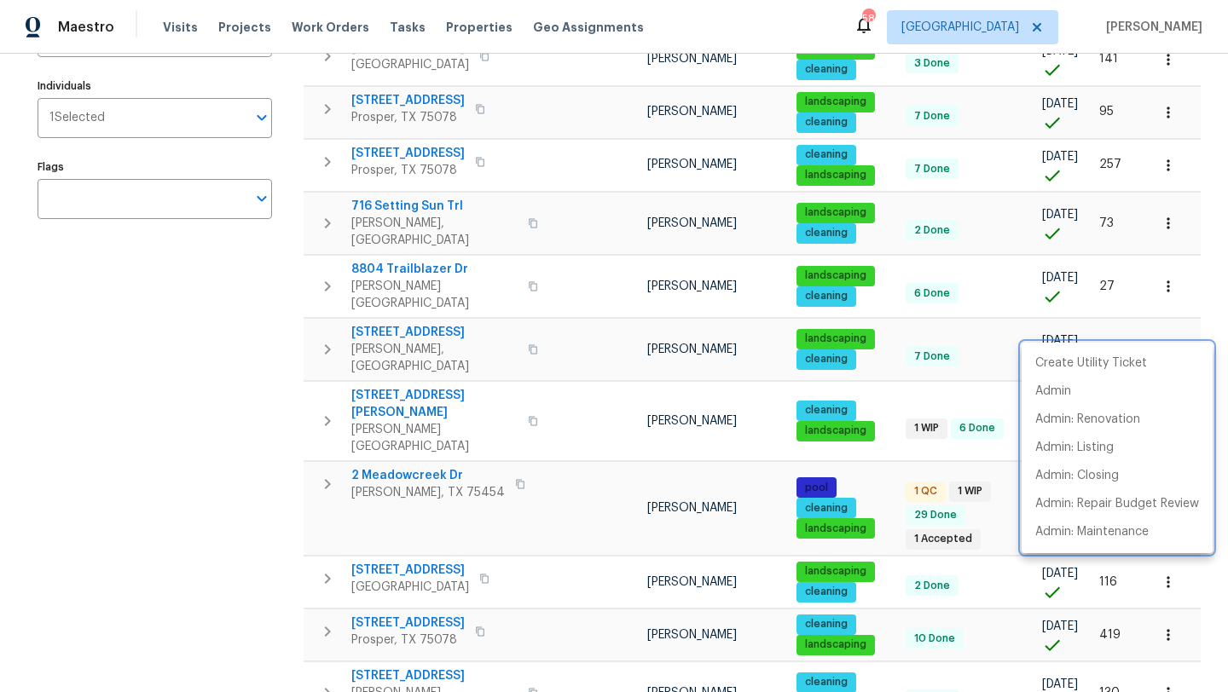
click at [423, 311] on div at bounding box center [614, 346] width 1228 height 692
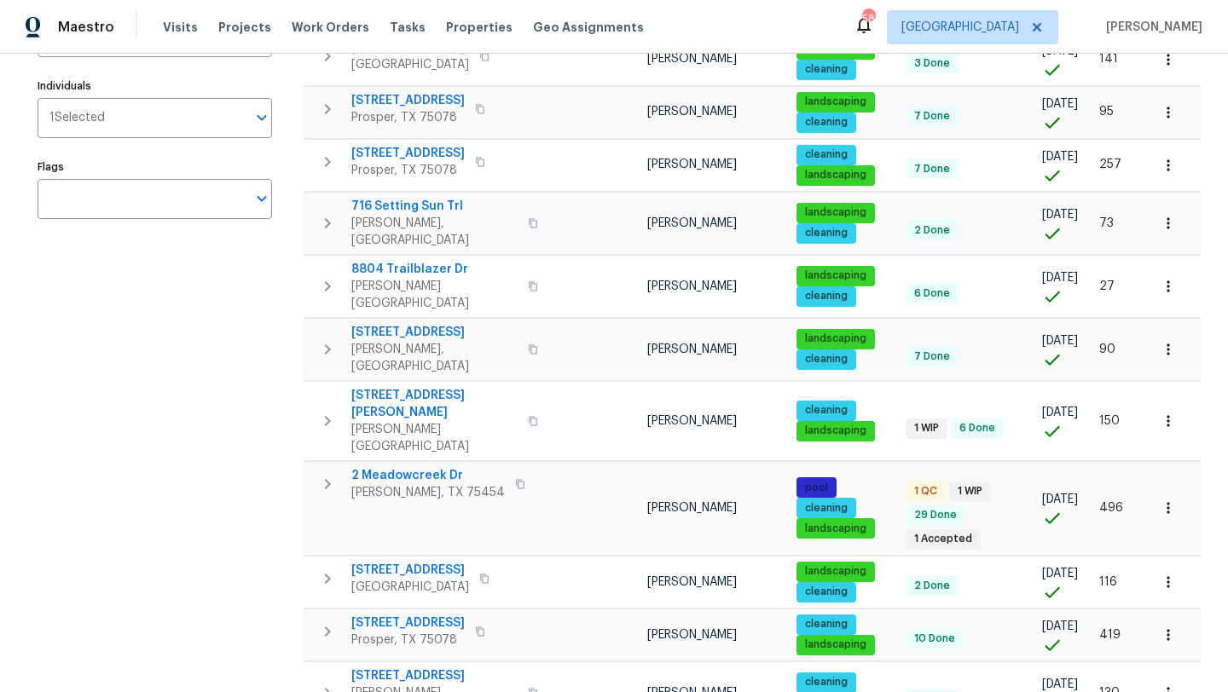
click at [423, 324] on span "10113 Blue Skies Dr" at bounding box center [434, 332] width 166 height 17
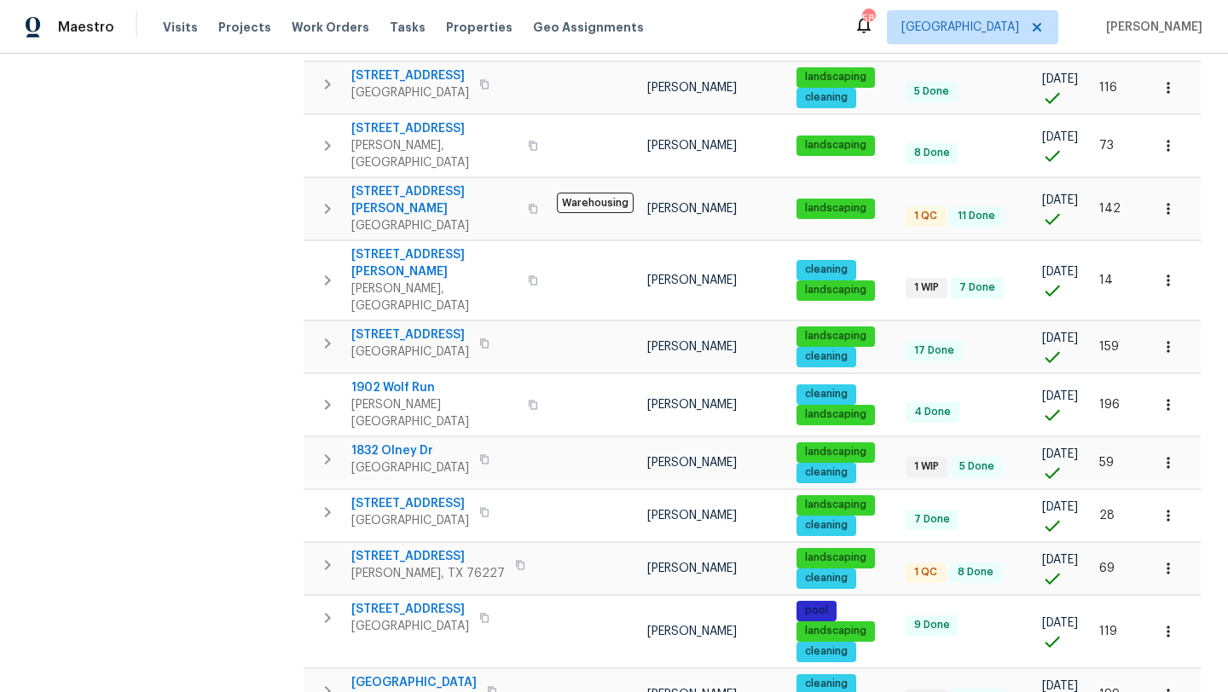
scroll to position [1041, 0]
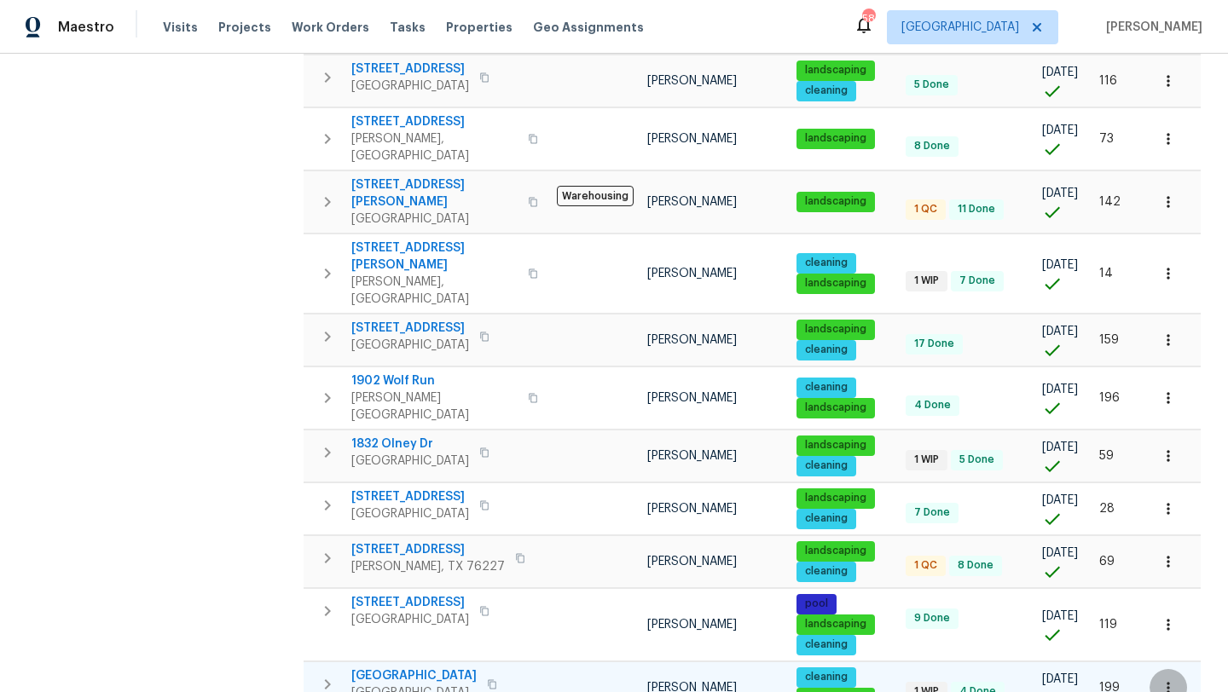
click at [1165, 680] on icon "button" at bounding box center [1168, 688] width 17 height 17
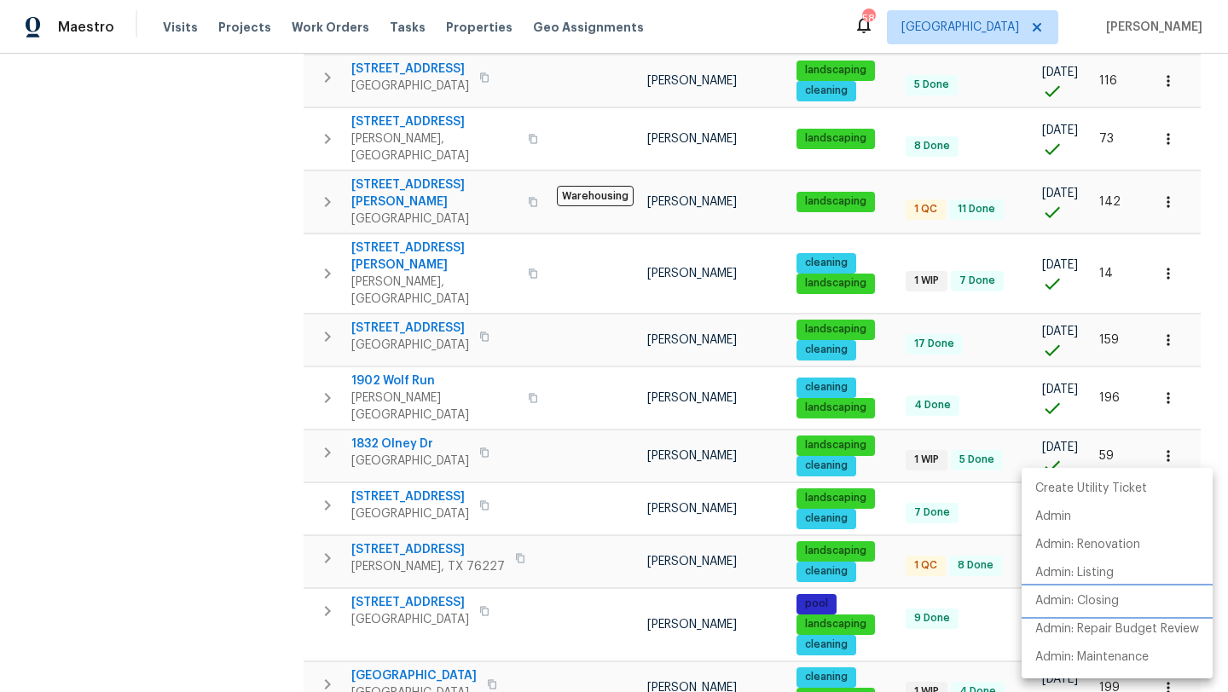
click at [1110, 601] on p "Admin: Closing" at bounding box center [1077, 602] width 84 height 18
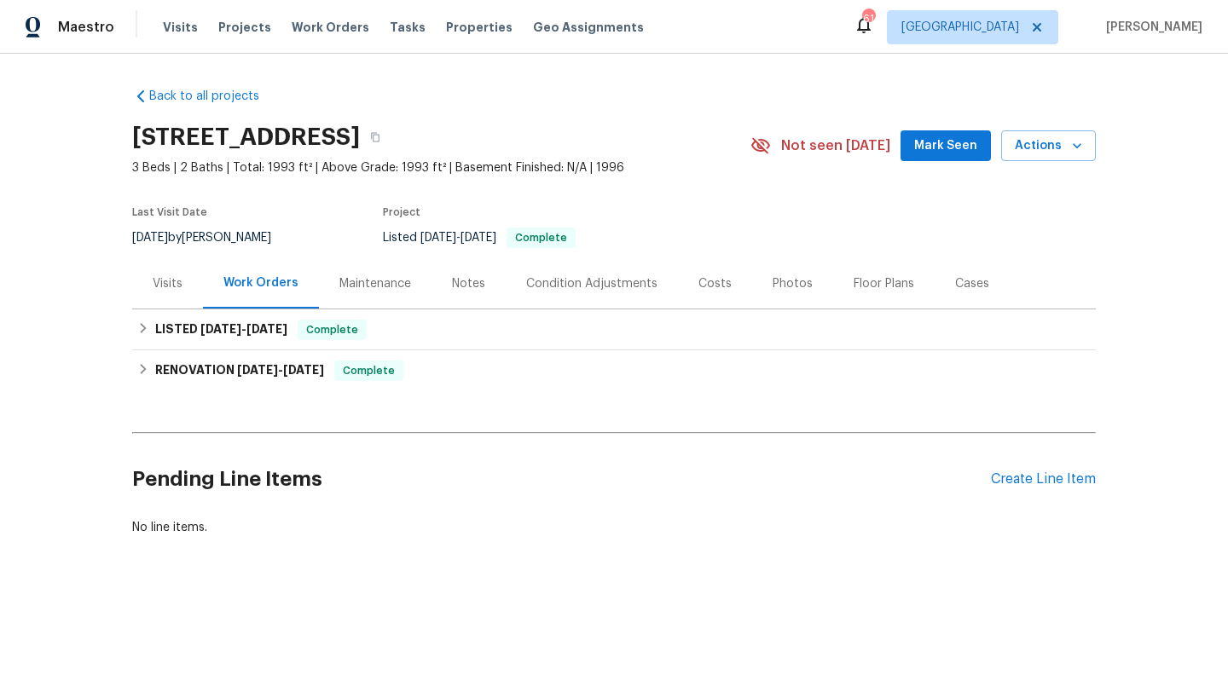
click at [553, 286] on div "Condition Adjustments" at bounding box center [591, 283] width 131 height 17
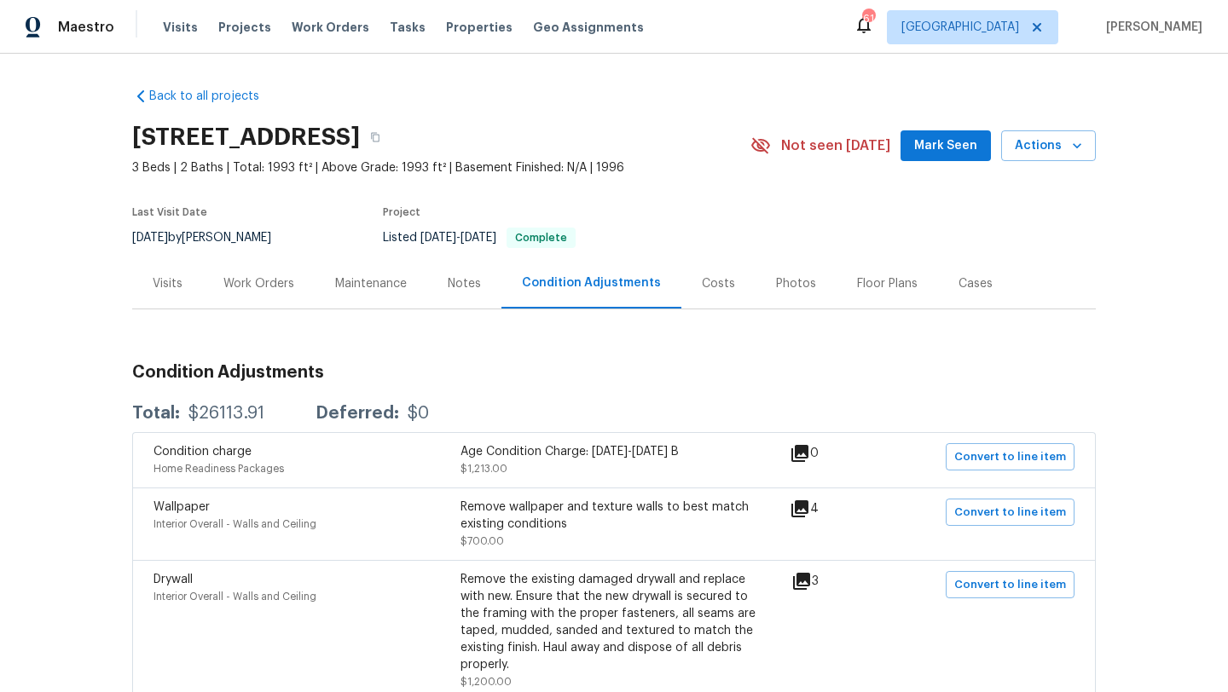
click at [175, 287] on div "Visits" at bounding box center [168, 283] width 30 height 17
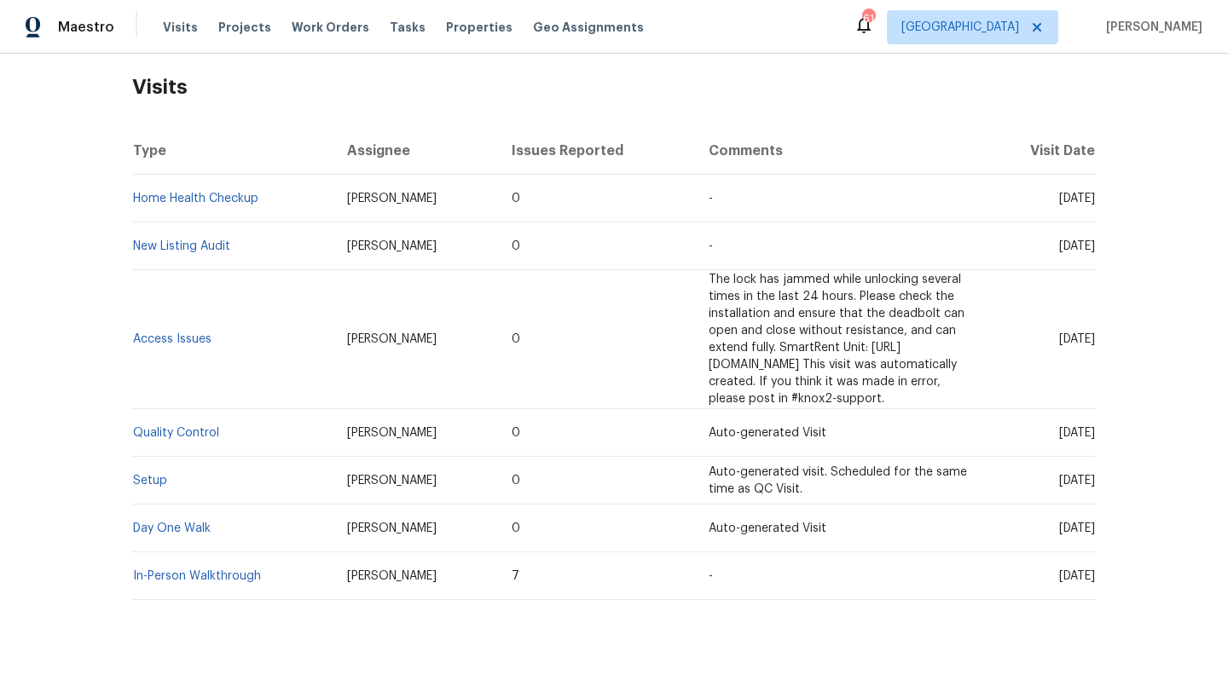
scroll to position [269, 0]
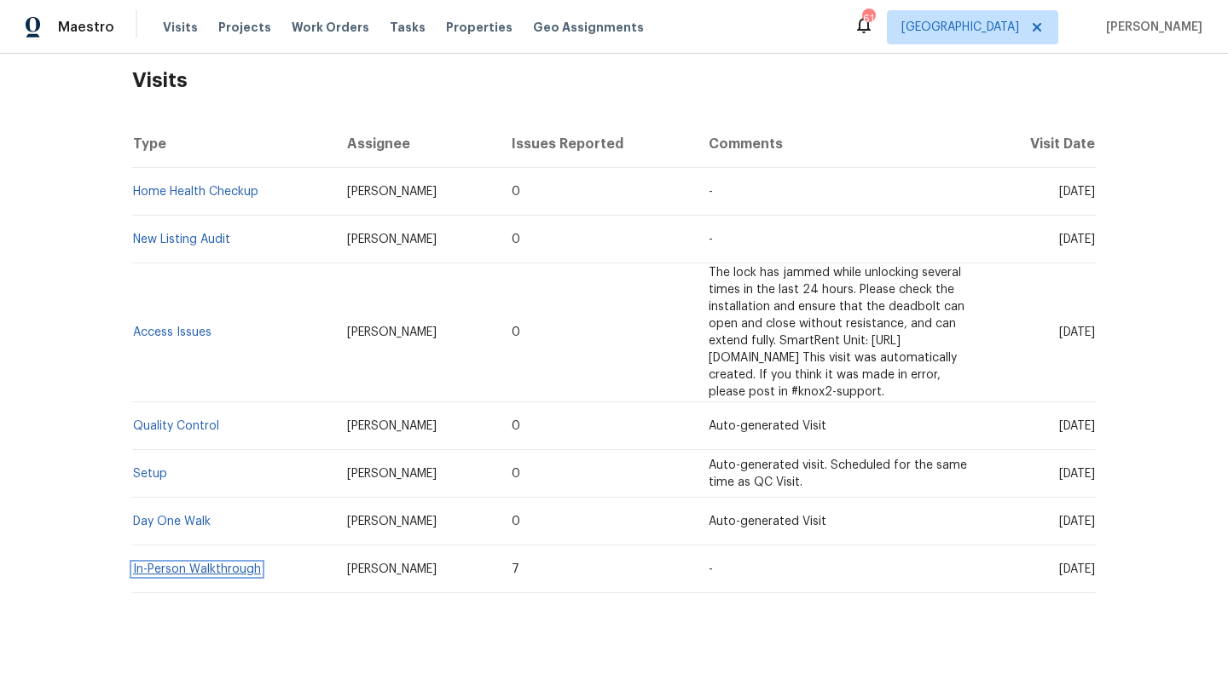
click at [246, 564] on link "In-Person Walkthrough" at bounding box center [197, 570] width 128 height 12
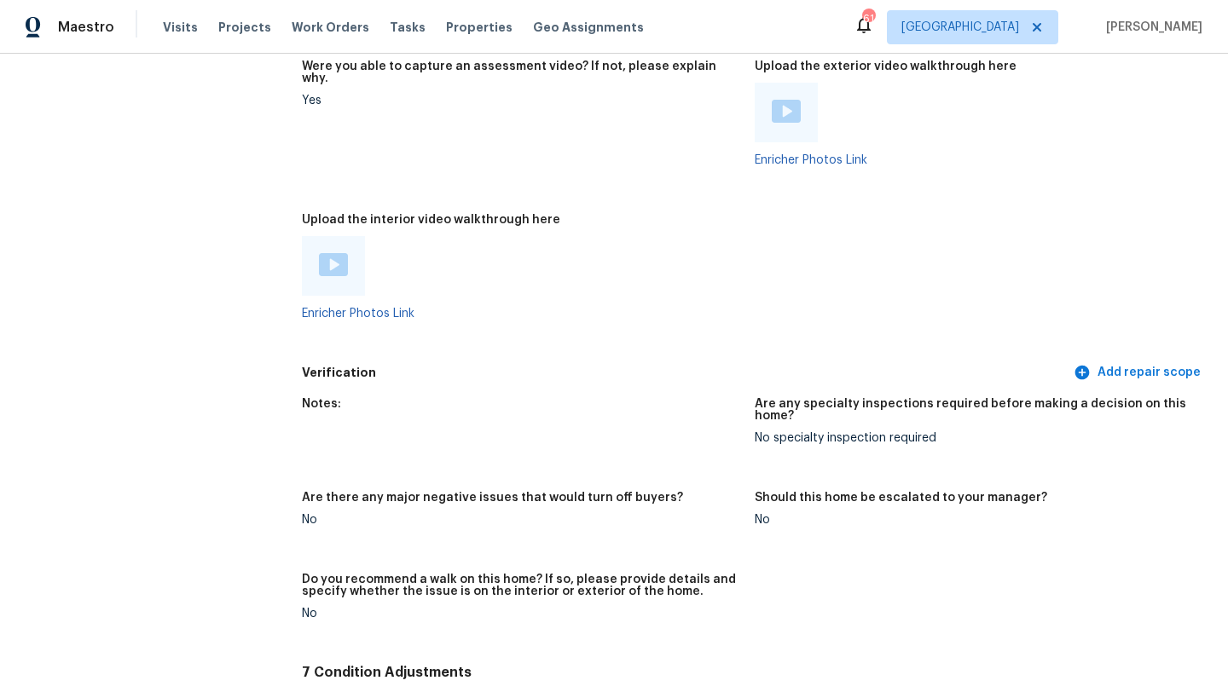
scroll to position [3024, 0]
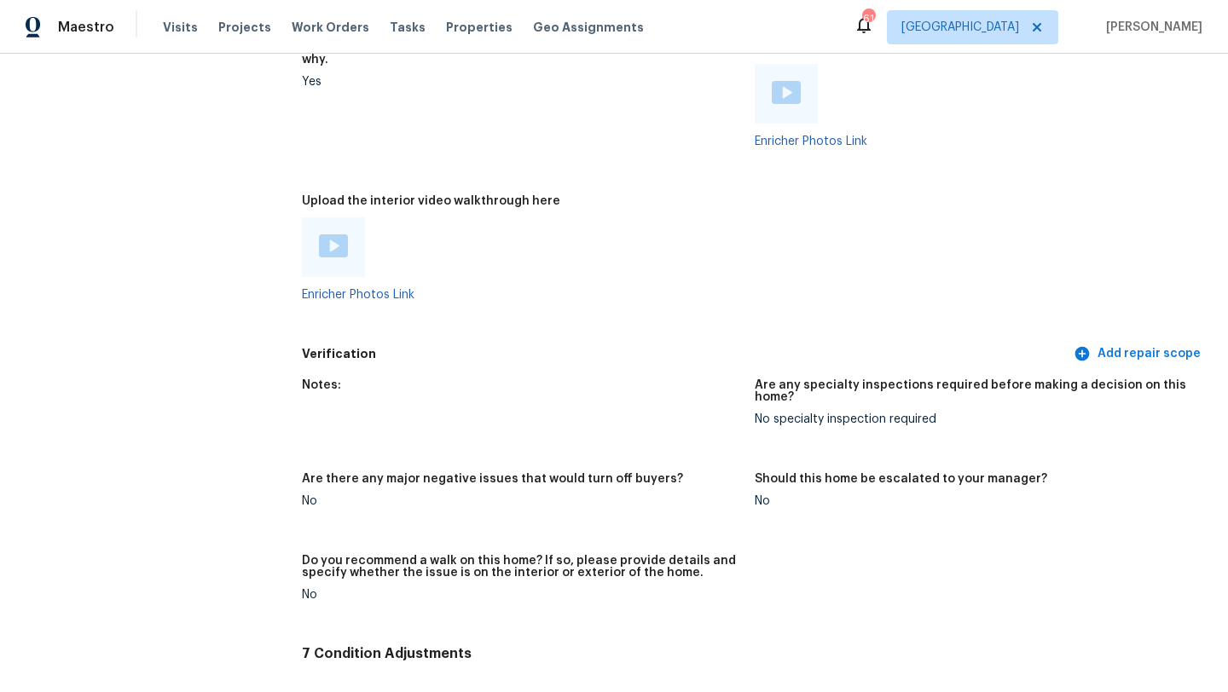
click at [336, 234] on img at bounding box center [333, 245] width 29 height 23
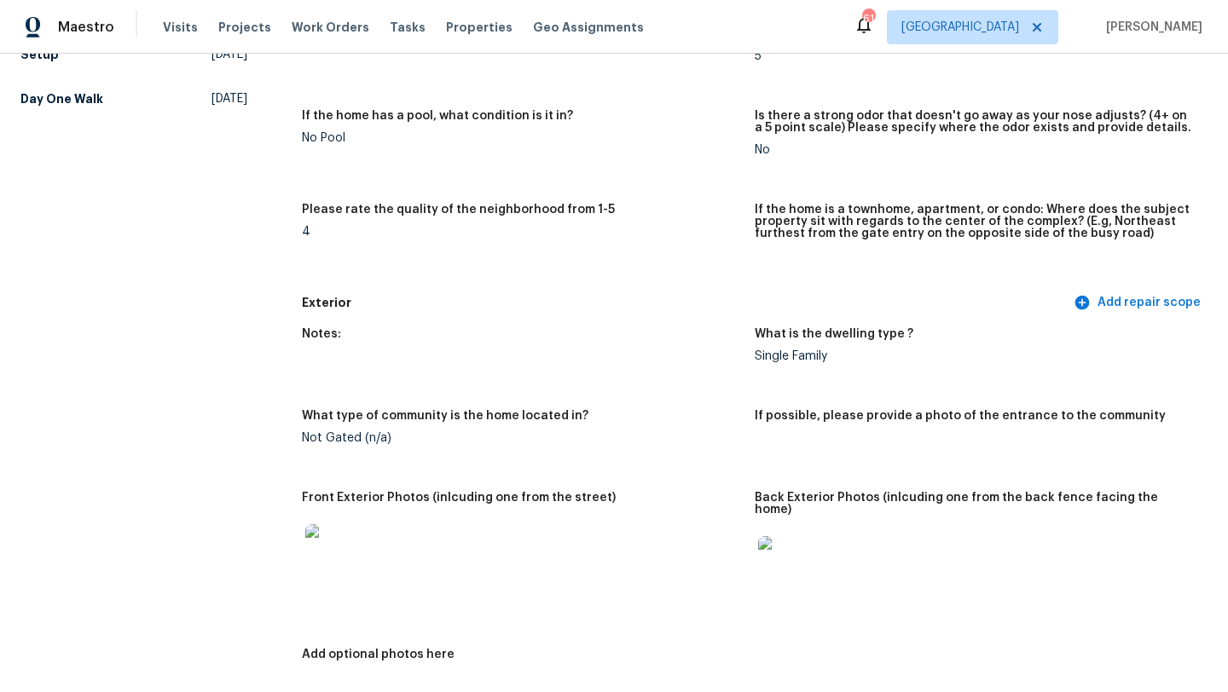
scroll to position [0, 0]
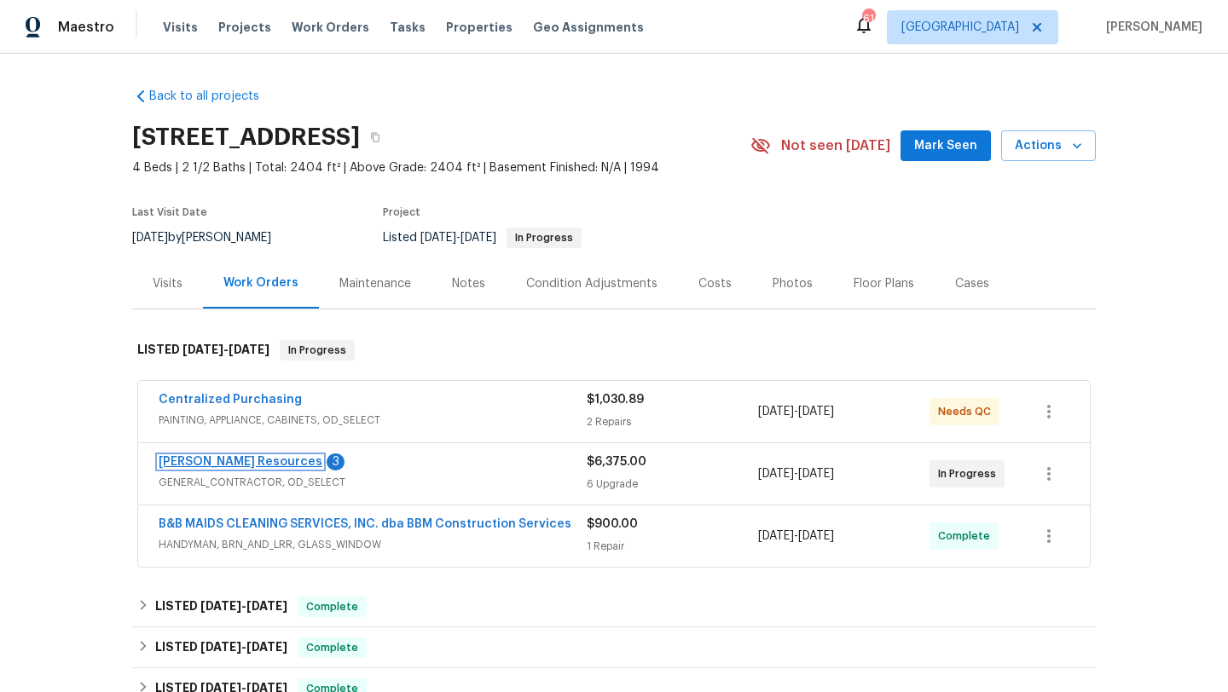
click at [251, 457] on link "Lawrence Resources" at bounding box center [241, 462] width 164 height 12
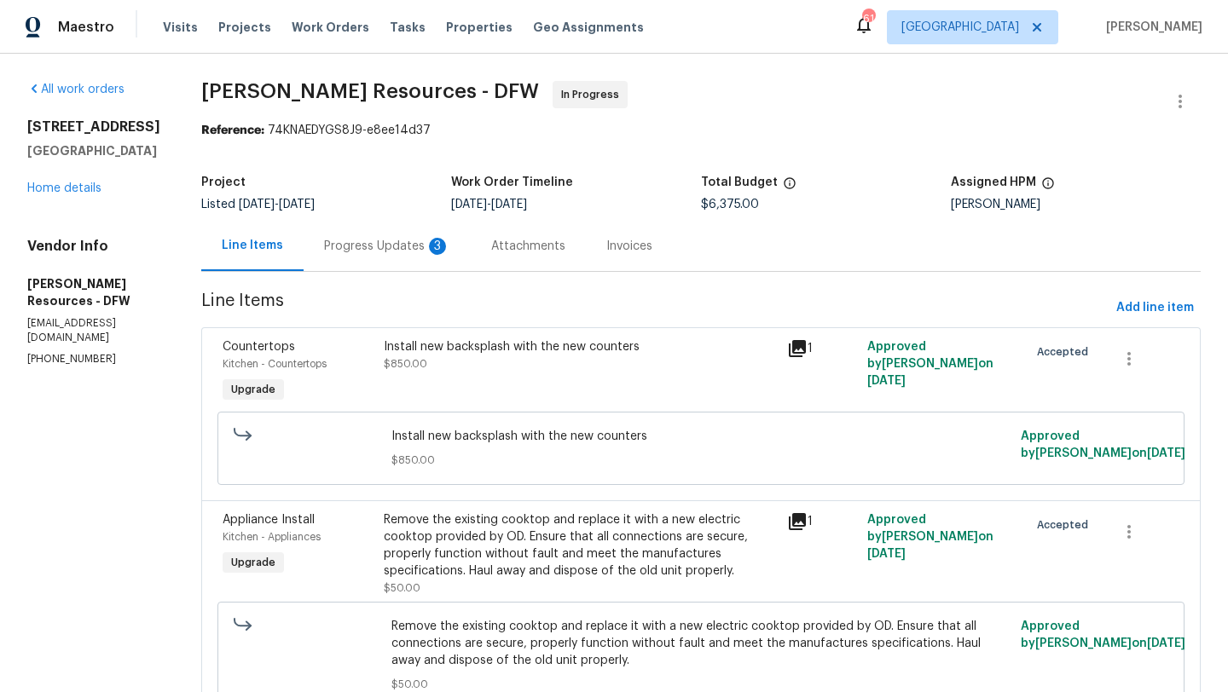
click at [412, 246] on div "Progress Updates 3" at bounding box center [387, 246] width 126 height 17
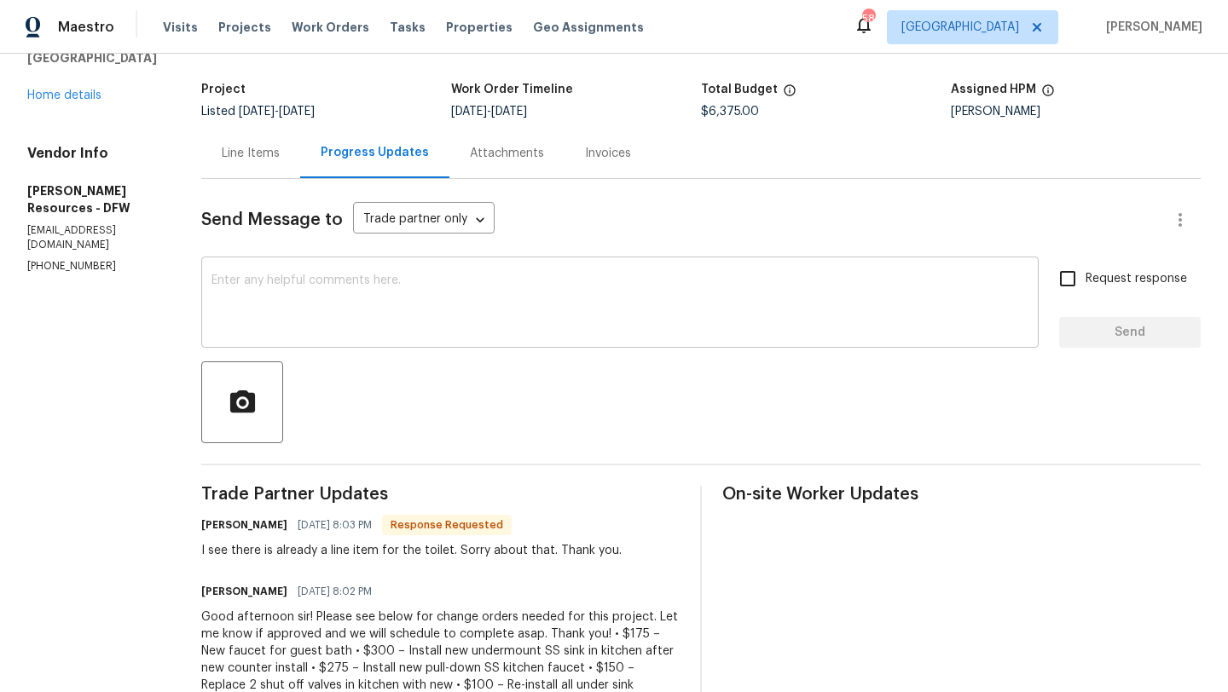
scroll to position [105, 0]
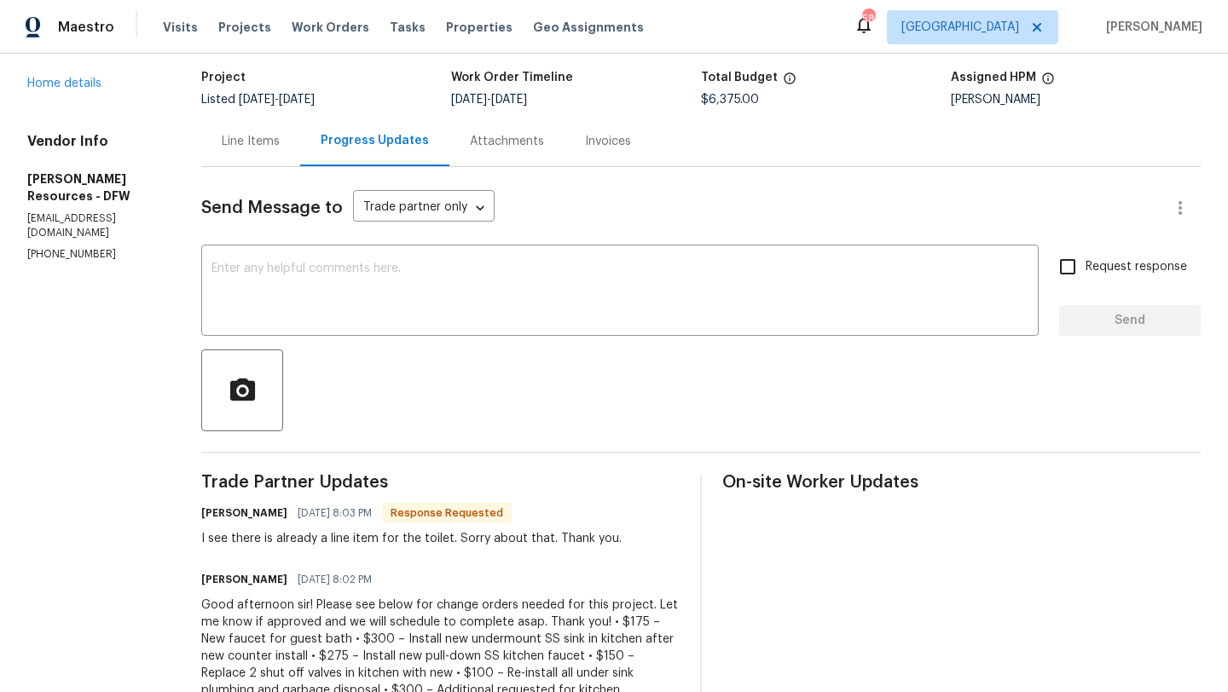
click at [76, 90] on div "413 Thunderbrook Rd Garland, TX 75044 Home details" at bounding box center [93, 53] width 133 height 78
click at [77, 78] on link "Home details" at bounding box center [64, 84] width 74 height 12
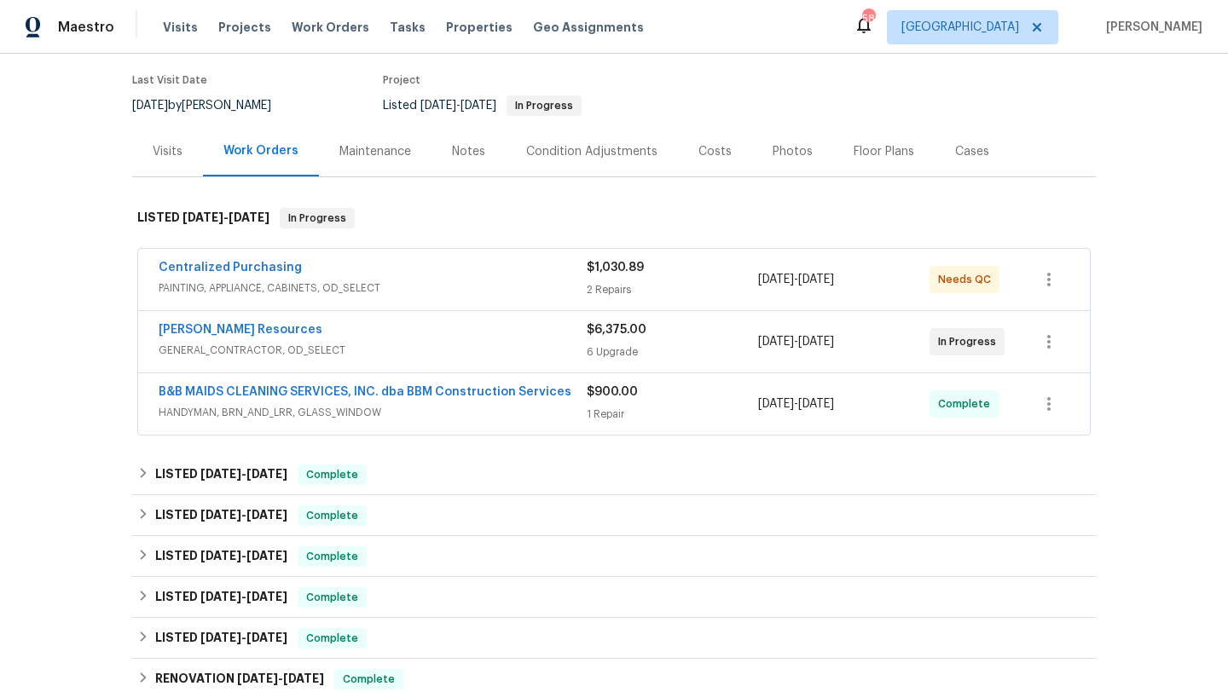
scroll to position [66, 0]
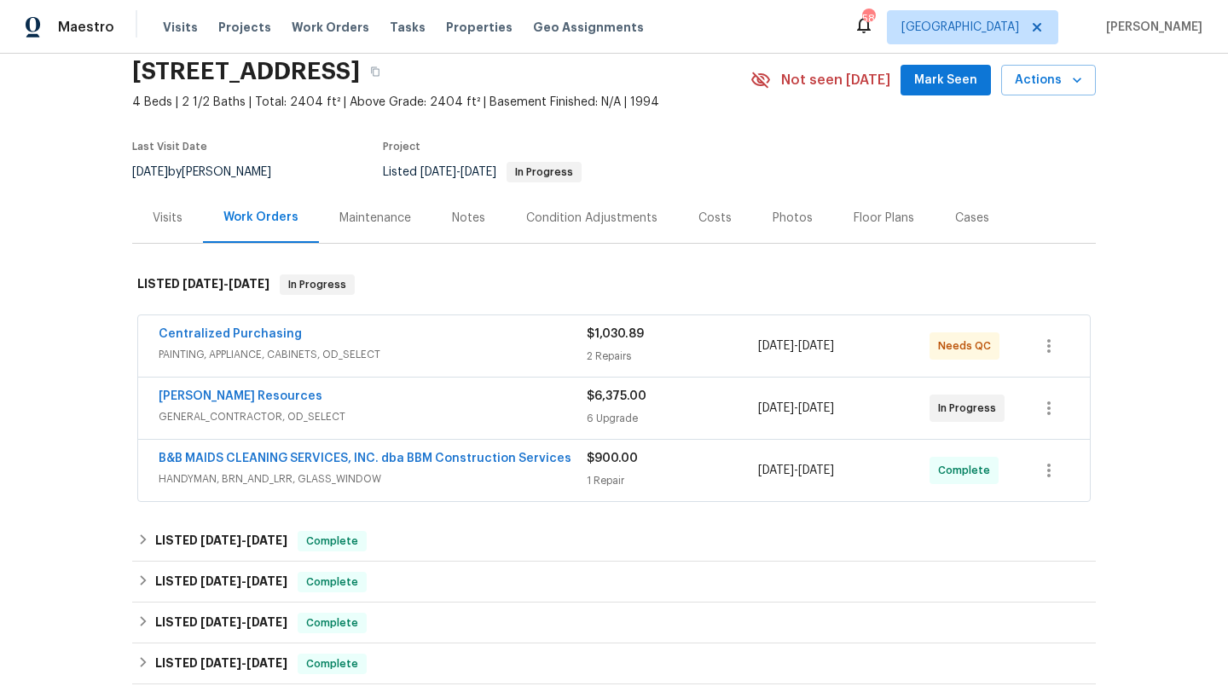
click at [167, 211] on div "Visits" at bounding box center [168, 218] width 30 height 17
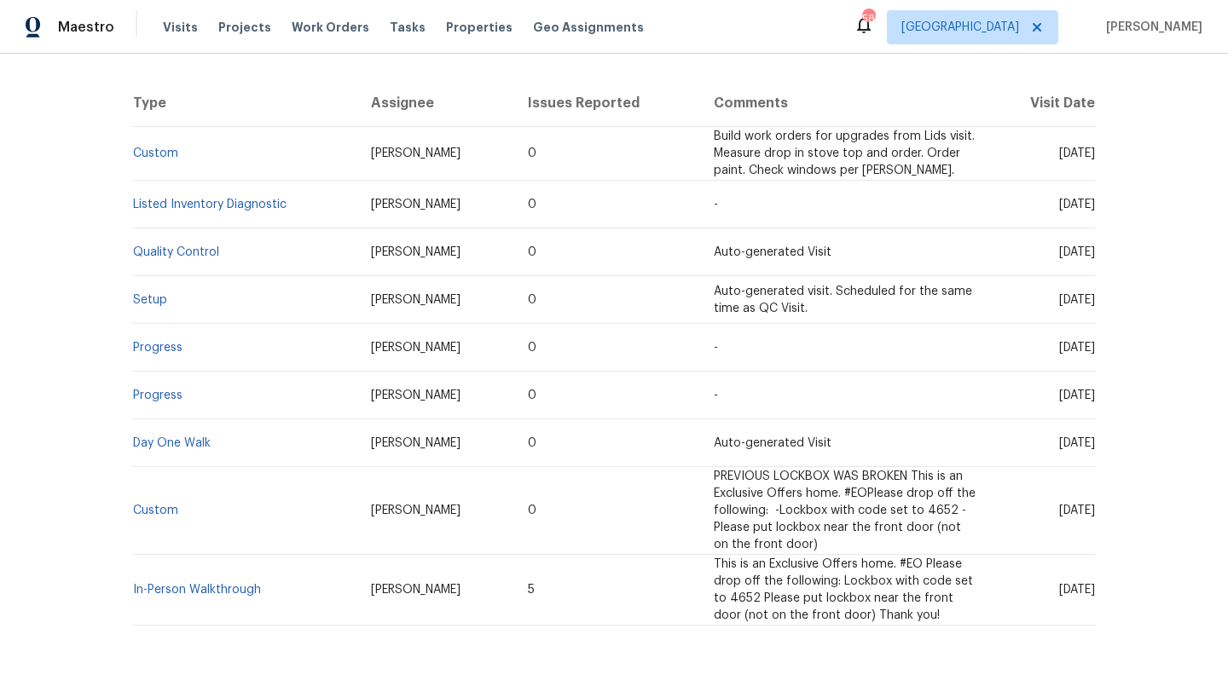
scroll to position [359, 0]
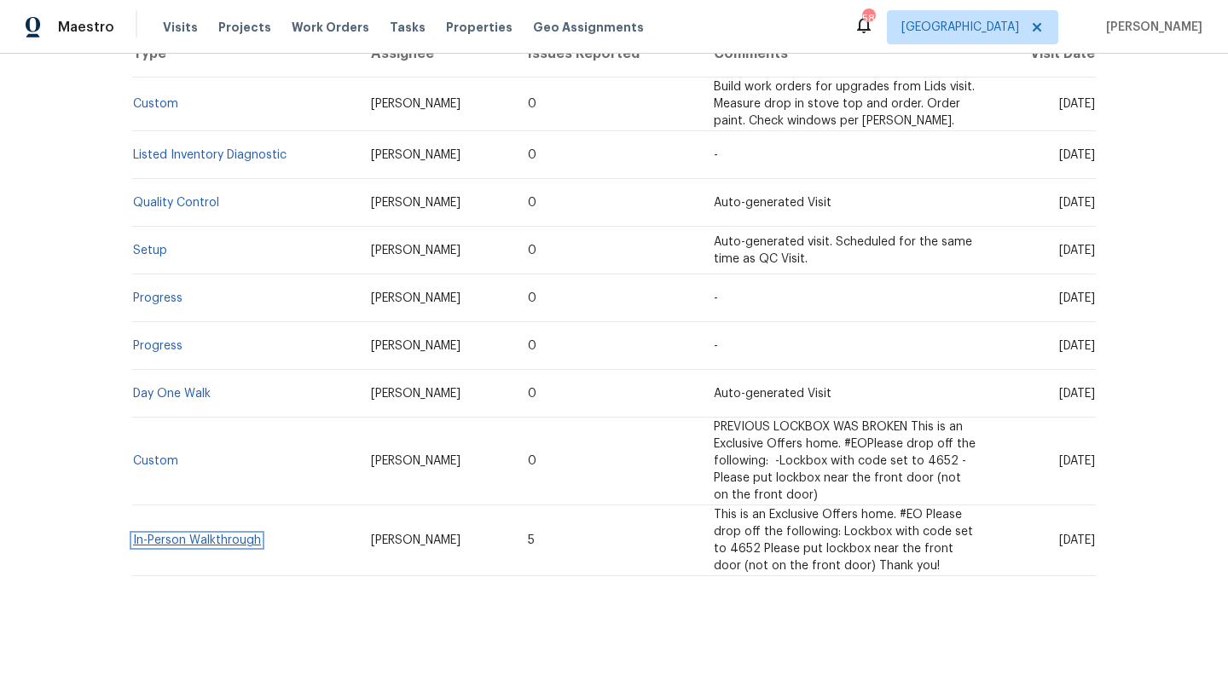
click at [200, 543] on link "In-Person Walkthrough" at bounding box center [197, 541] width 128 height 12
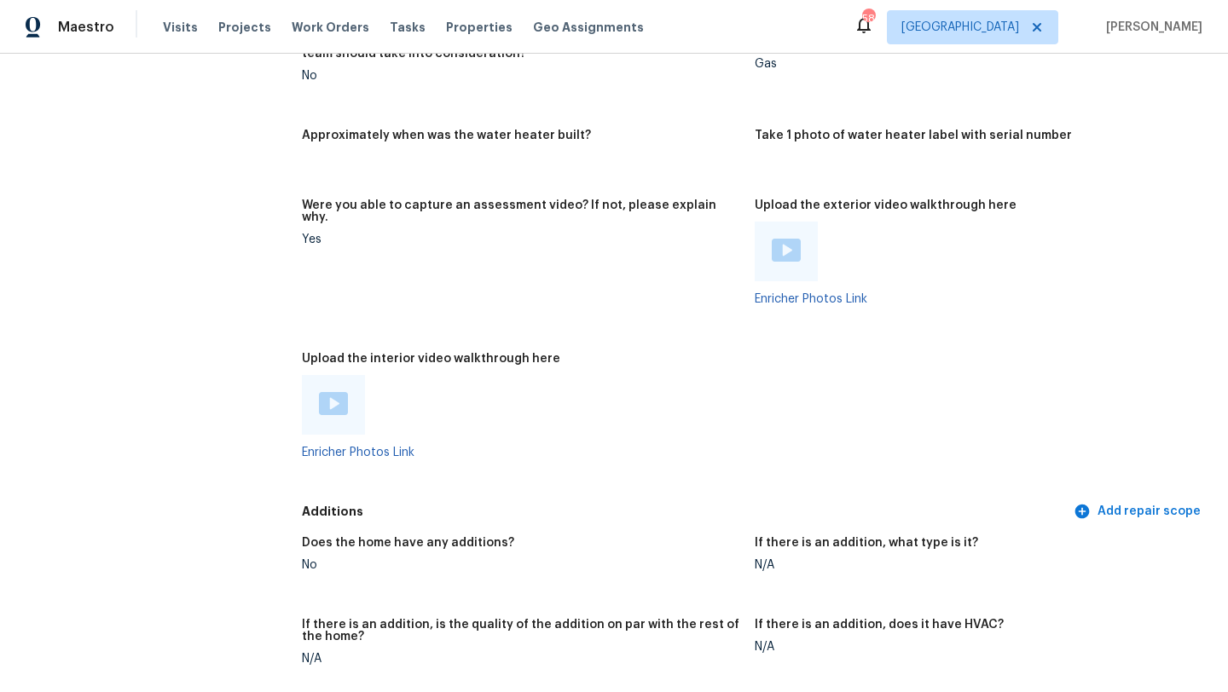
scroll to position [3662, 0]
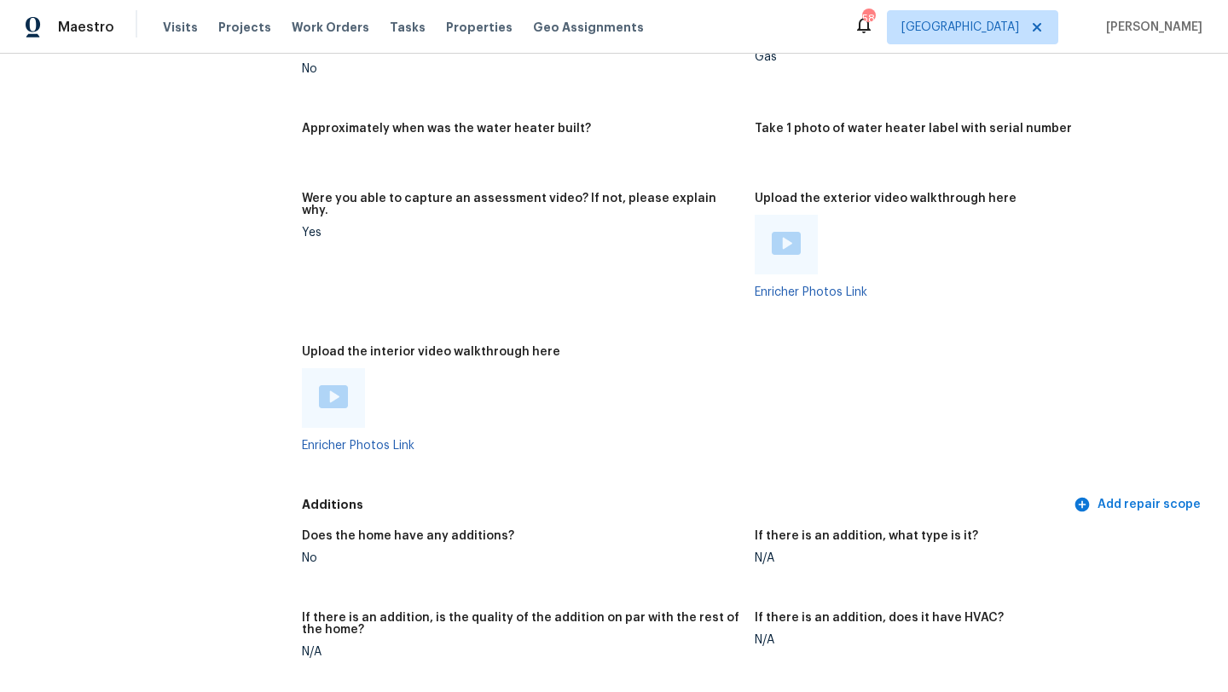
click at [330, 385] on img at bounding box center [333, 396] width 29 height 23
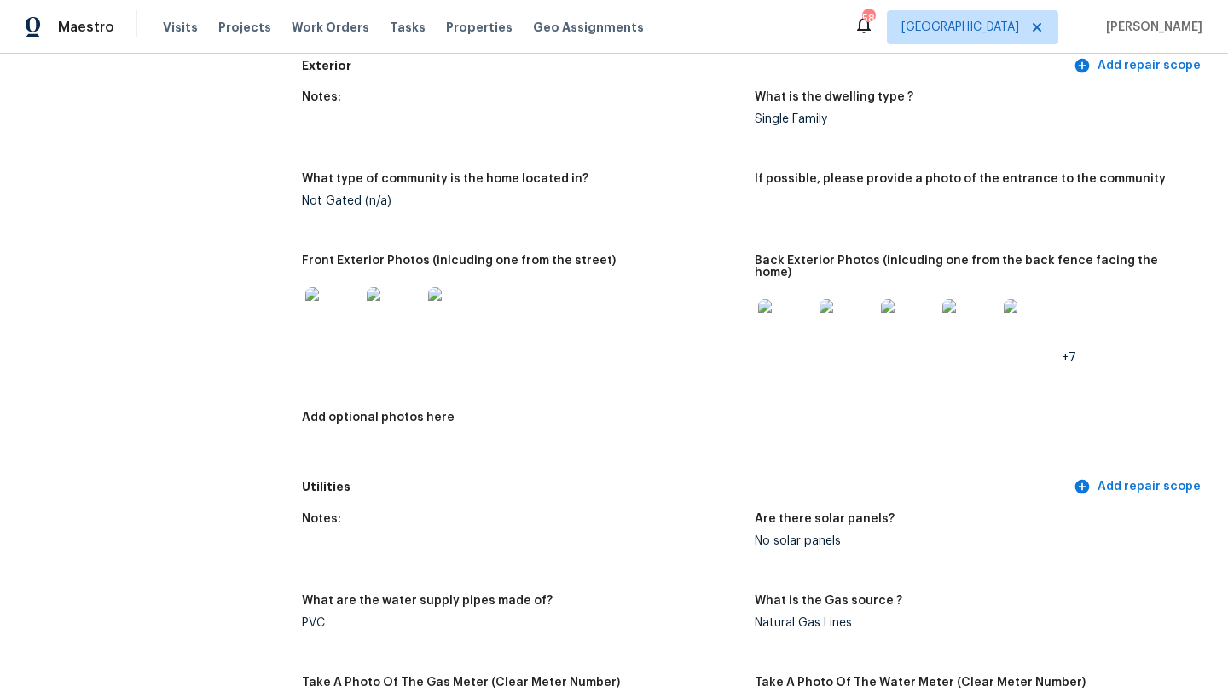
scroll to position [0, 0]
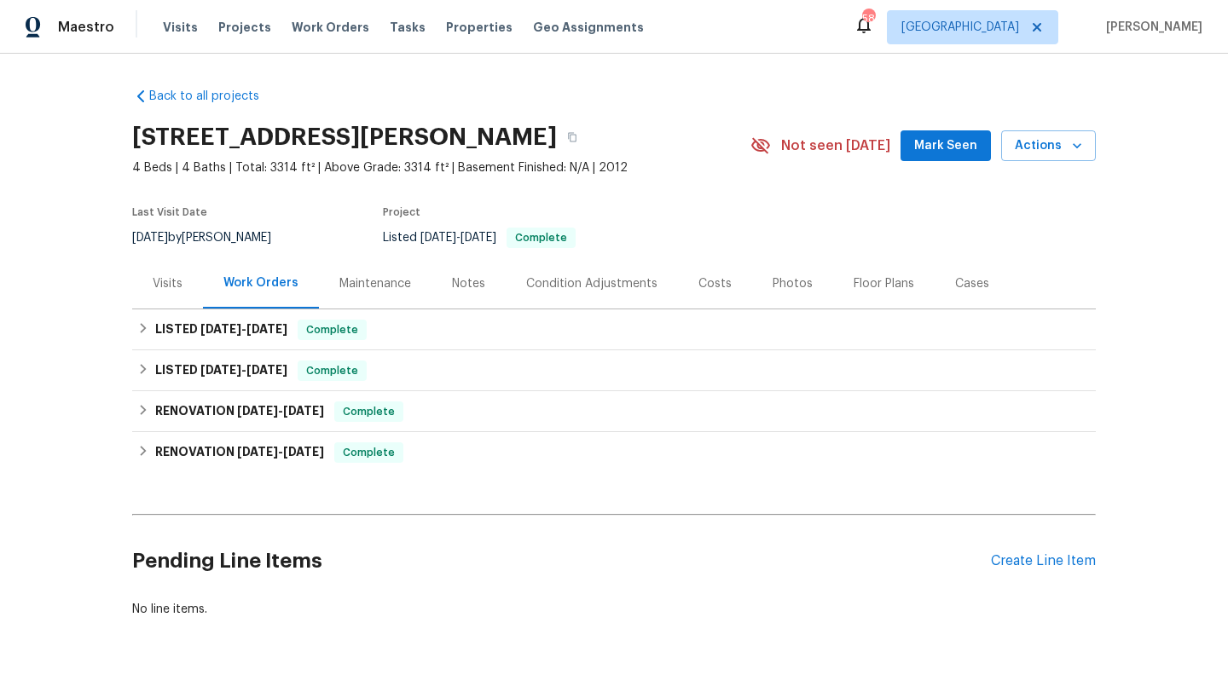
click at [178, 285] on div "Visits" at bounding box center [168, 283] width 30 height 17
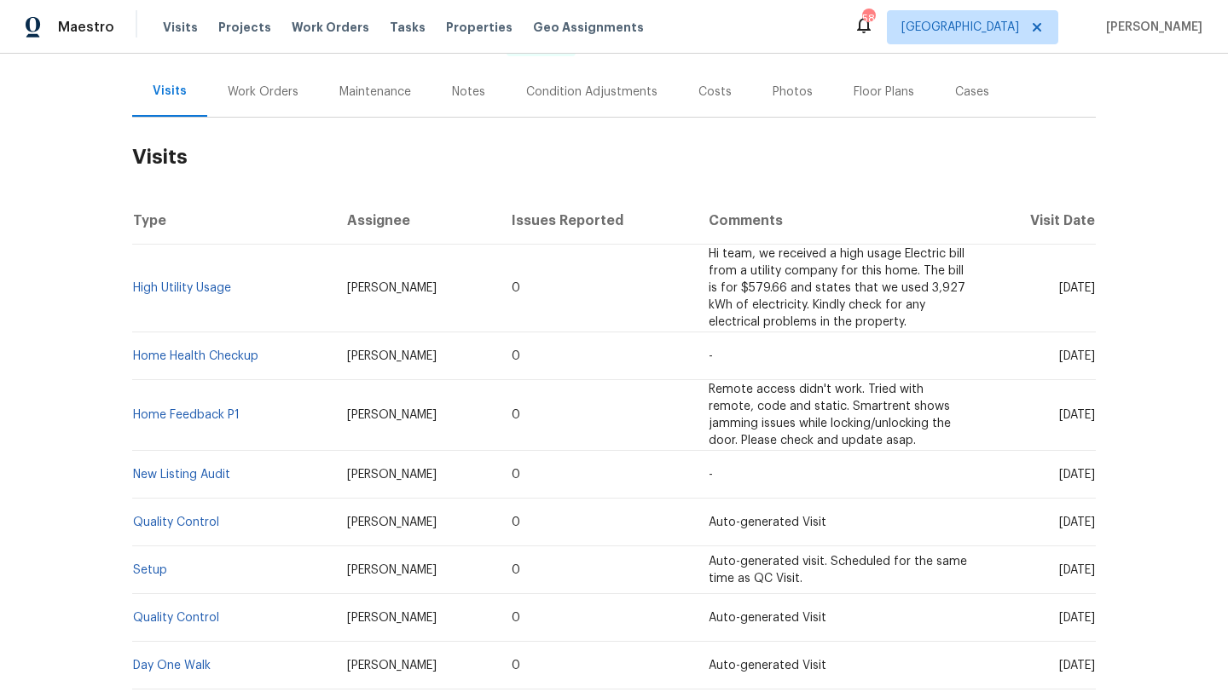
scroll to position [353, 0]
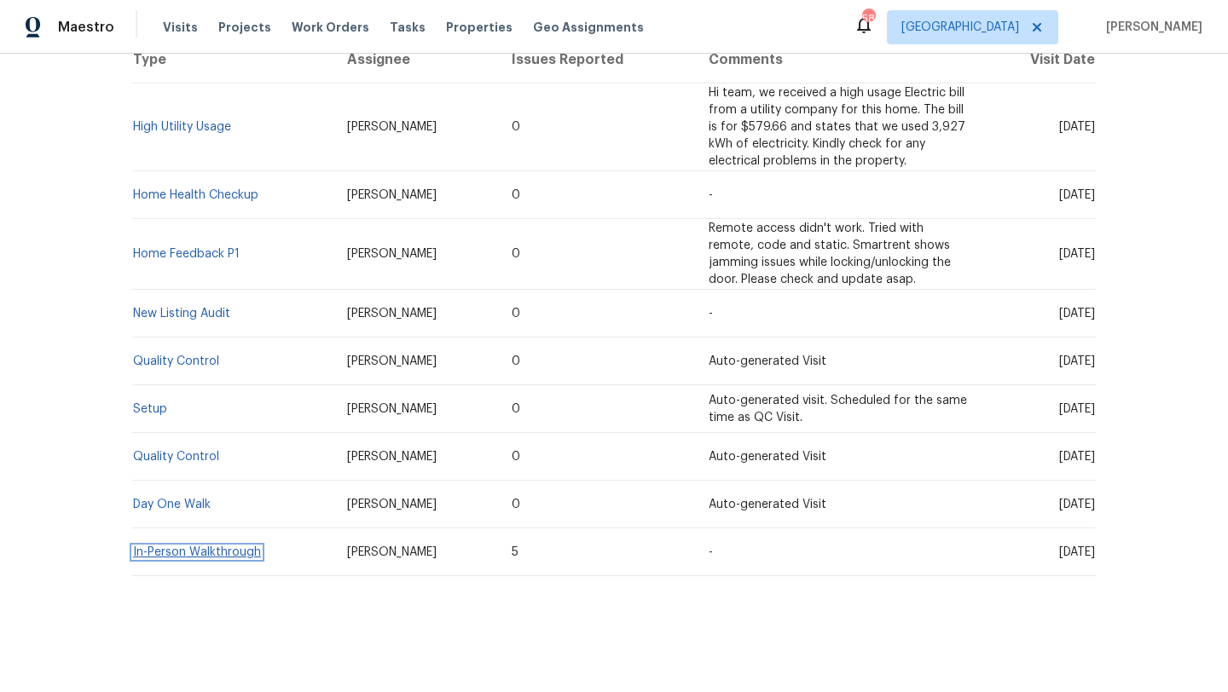
click at [216, 554] on link "In-Person Walkthrough" at bounding box center [197, 553] width 128 height 12
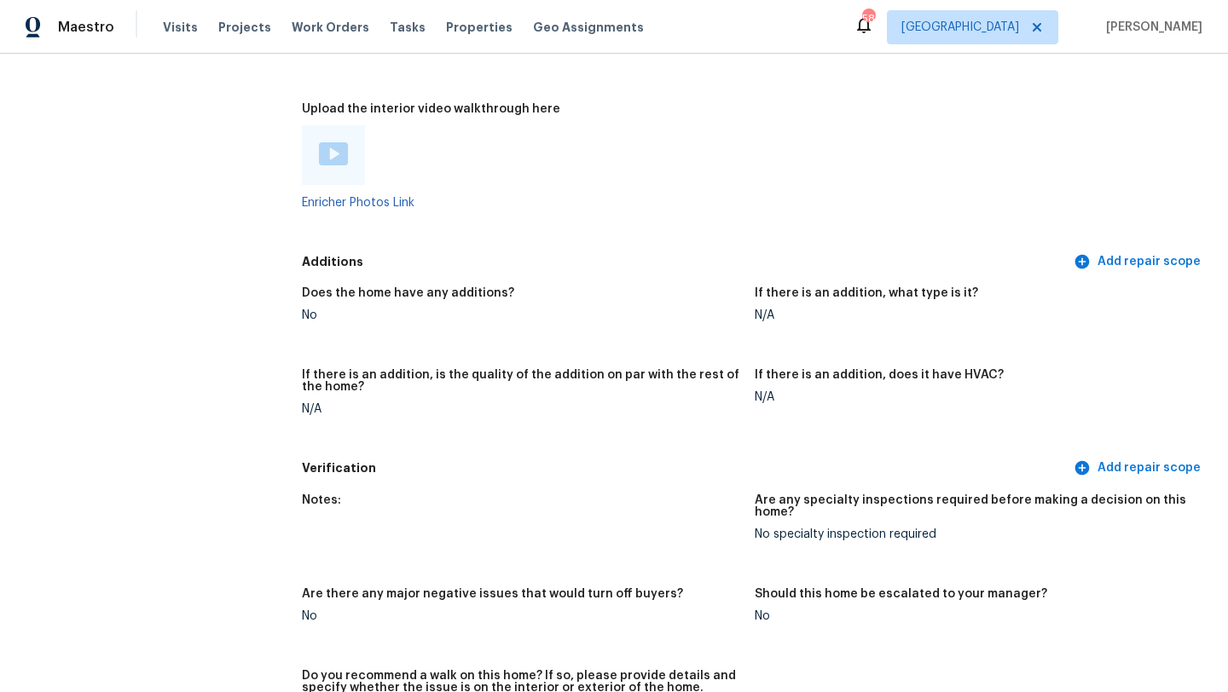
scroll to position [3217, 0]
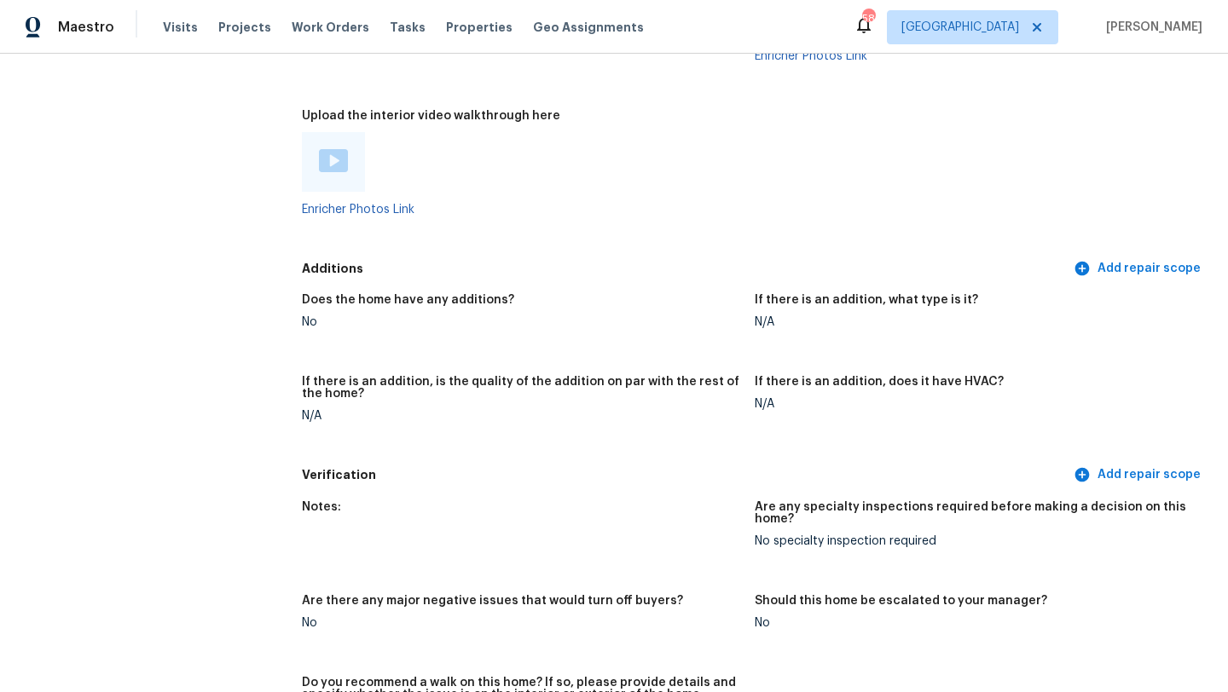
click at [337, 149] on img at bounding box center [333, 160] width 29 height 23
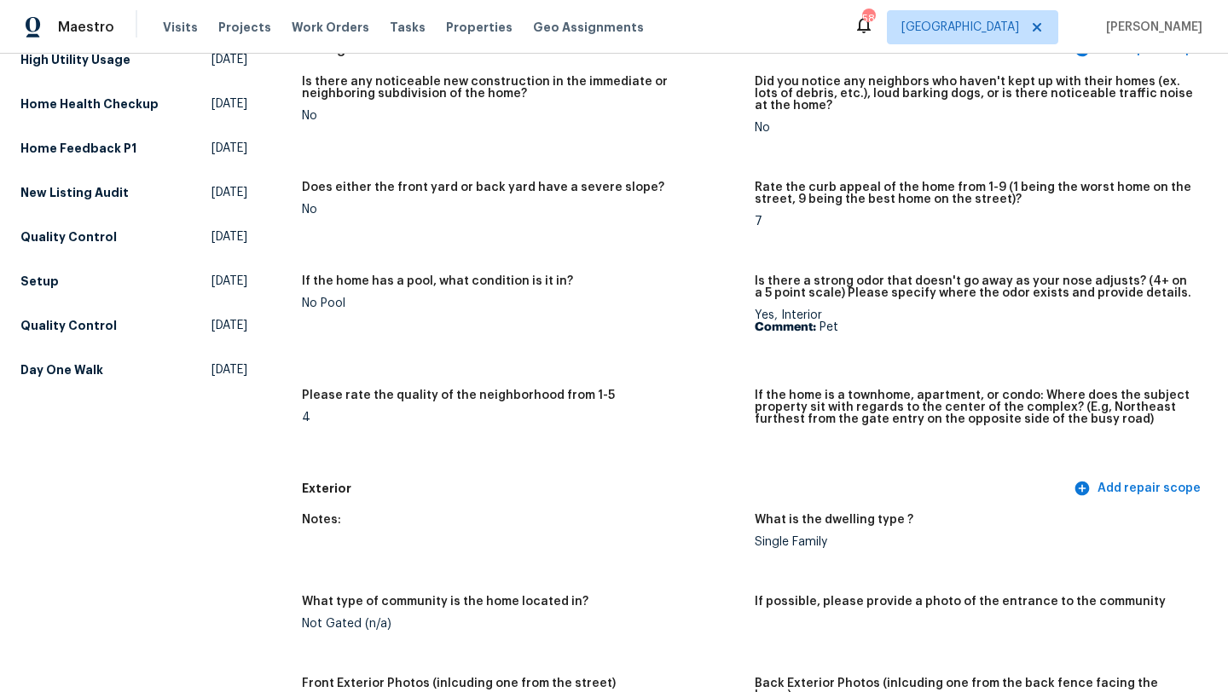
scroll to position [0, 0]
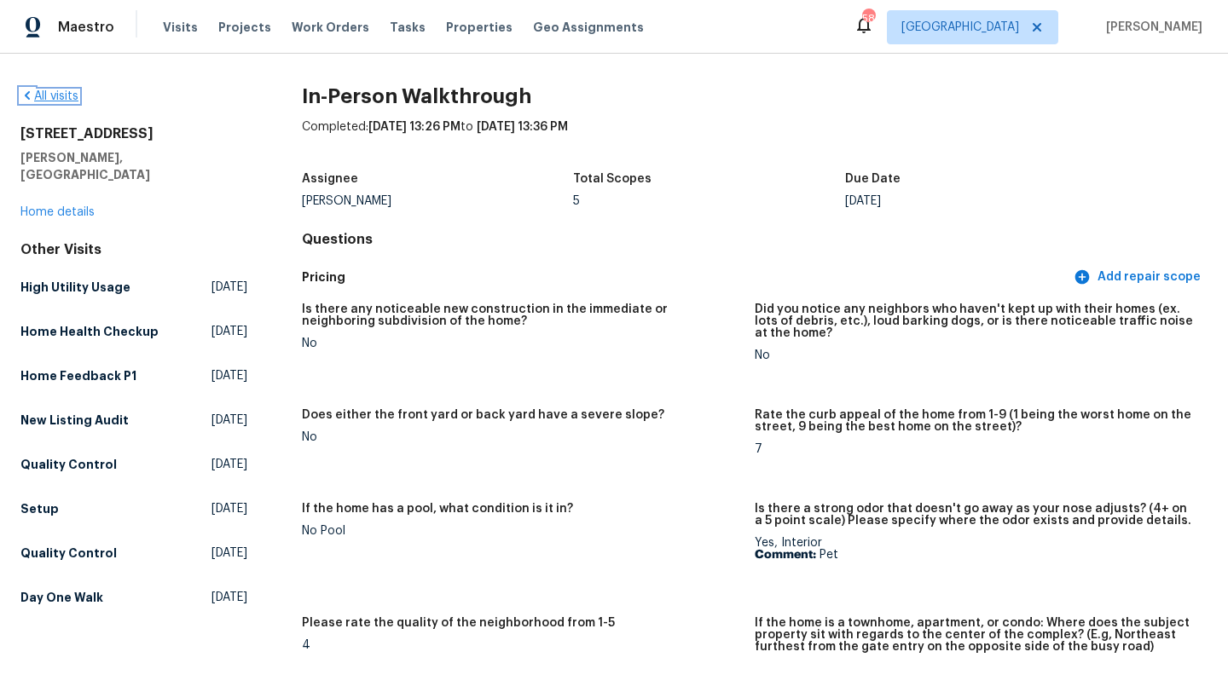
click at [55, 97] on link "All visits" at bounding box center [49, 96] width 58 height 12
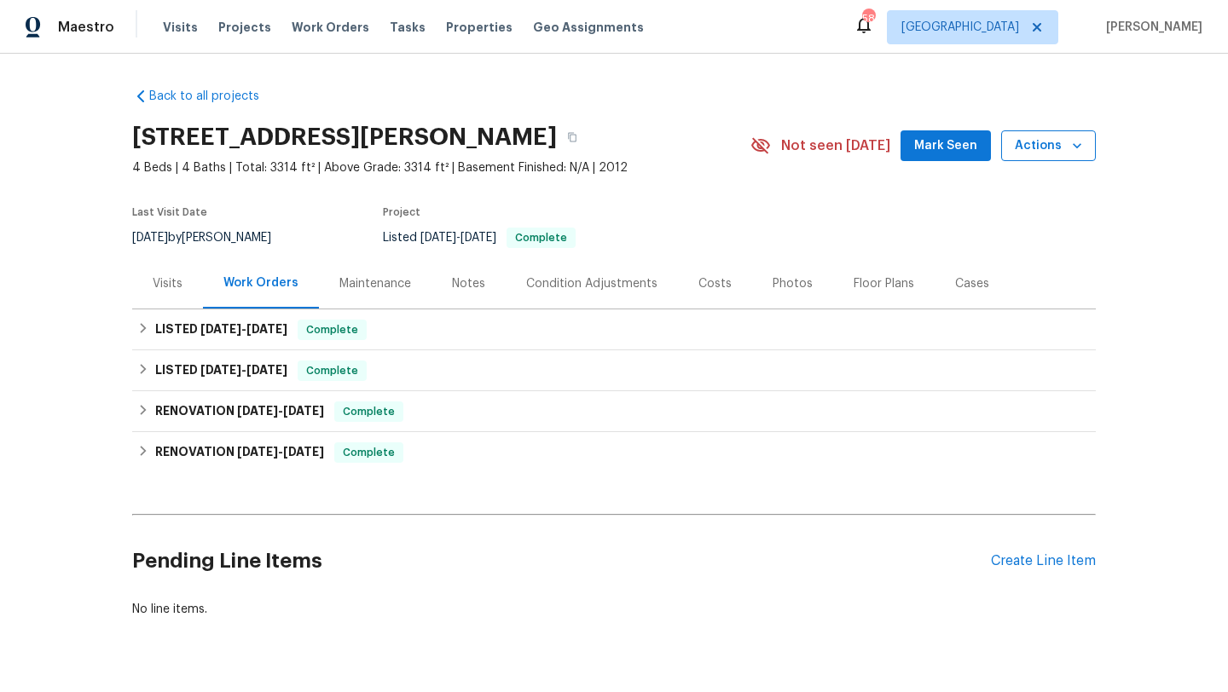
click at [1037, 152] on span "Actions" at bounding box center [1048, 146] width 67 height 21
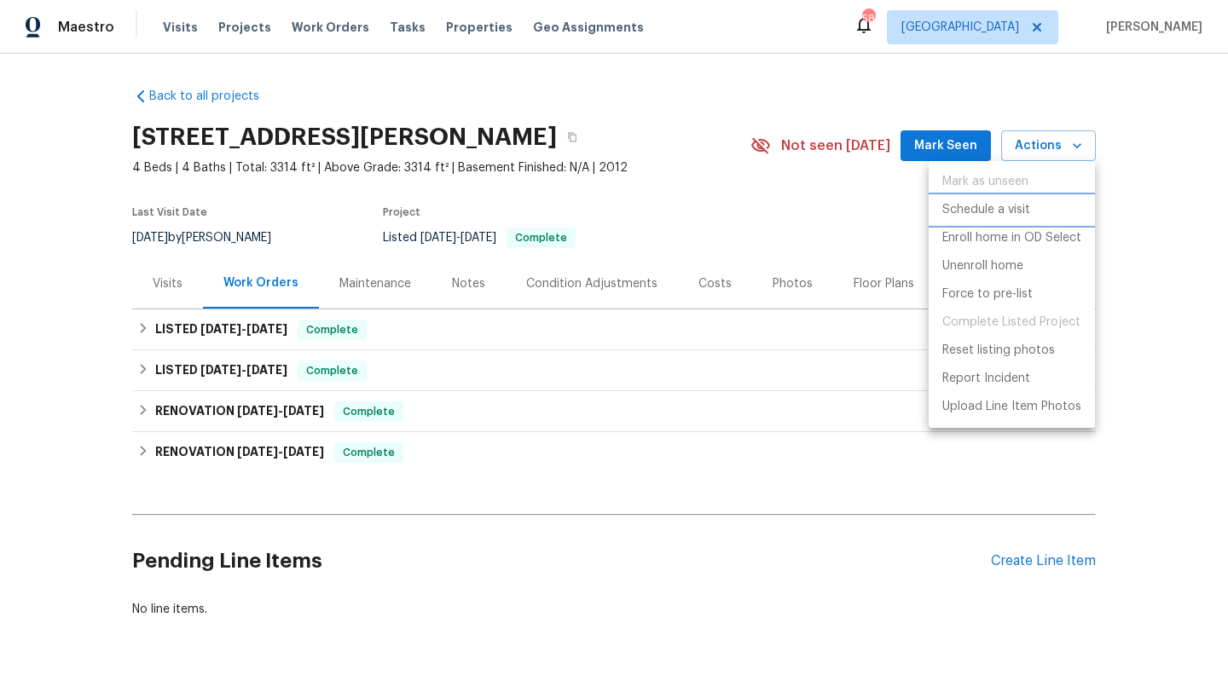
click at [1016, 205] on p "Schedule a visit" at bounding box center [986, 210] width 88 height 18
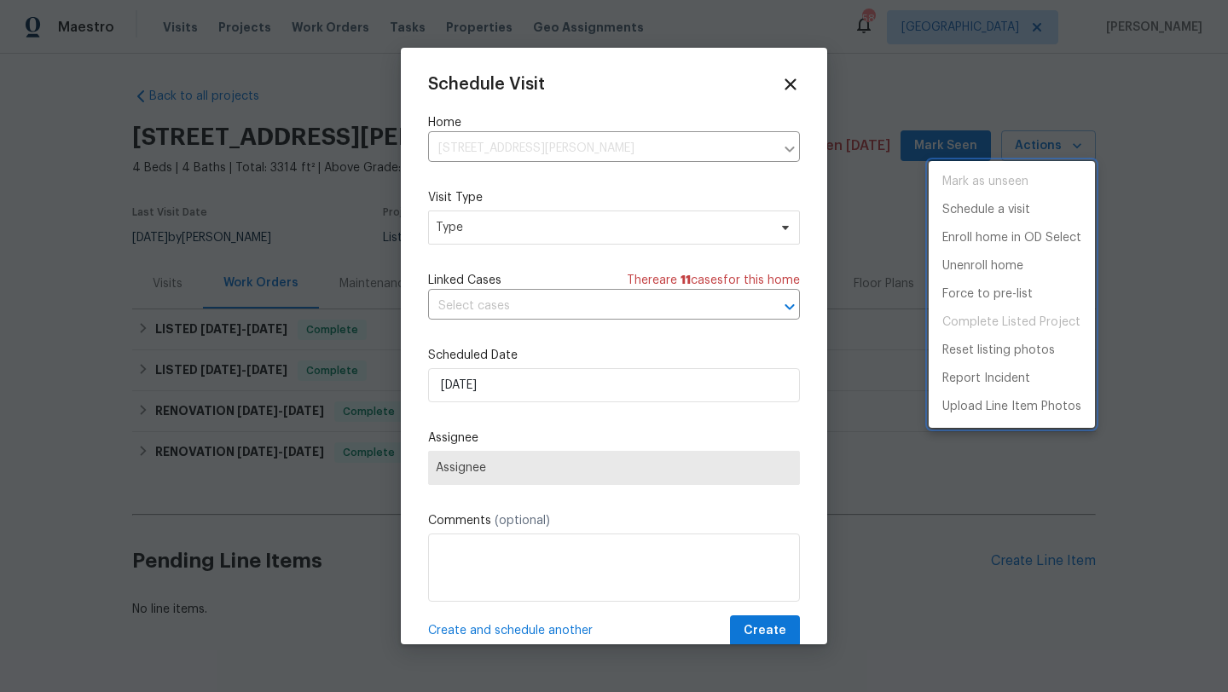
click at [615, 221] on div at bounding box center [614, 346] width 1228 height 692
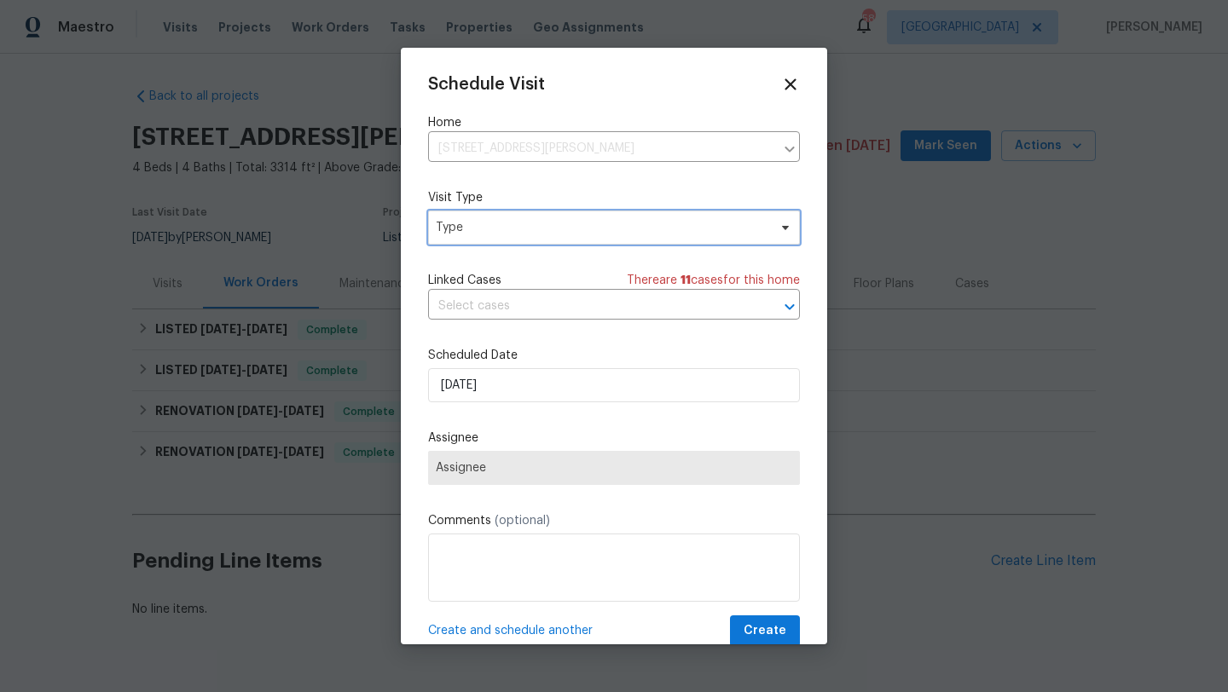
click at [615, 221] on span "Type" at bounding box center [602, 227] width 332 height 17
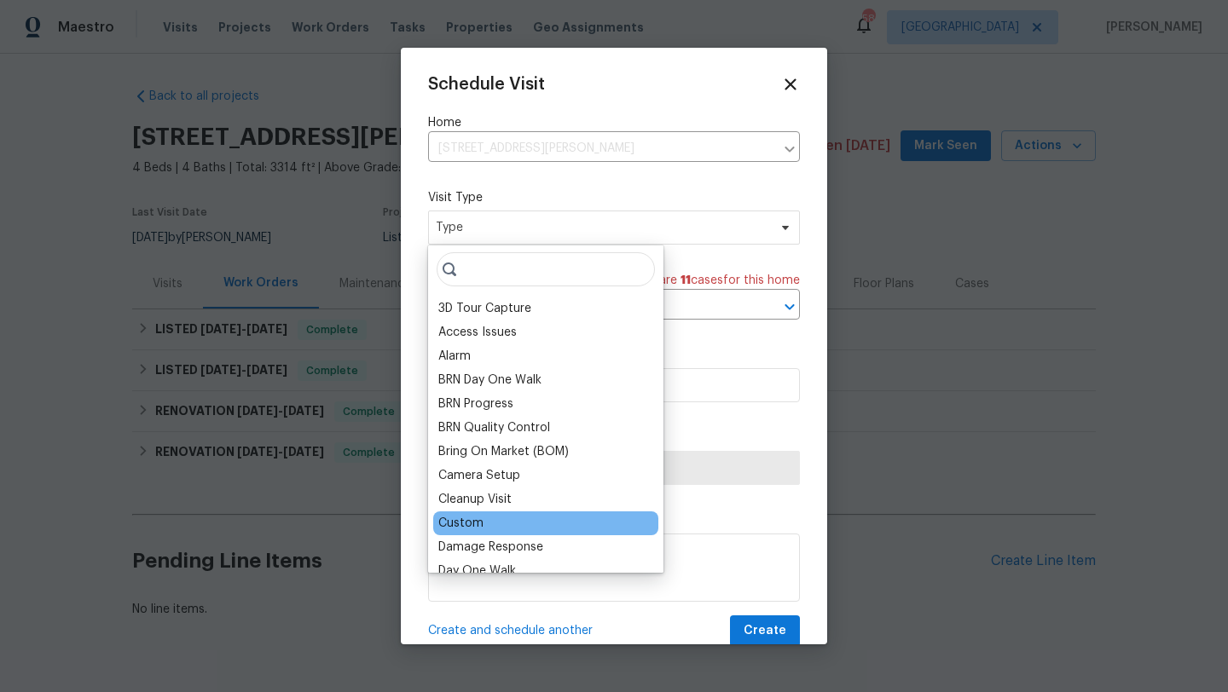
click at [485, 522] on div "Custom" at bounding box center [545, 524] width 225 height 24
click at [475, 522] on div "Custom" at bounding box center [460, 523] width 45 height 17
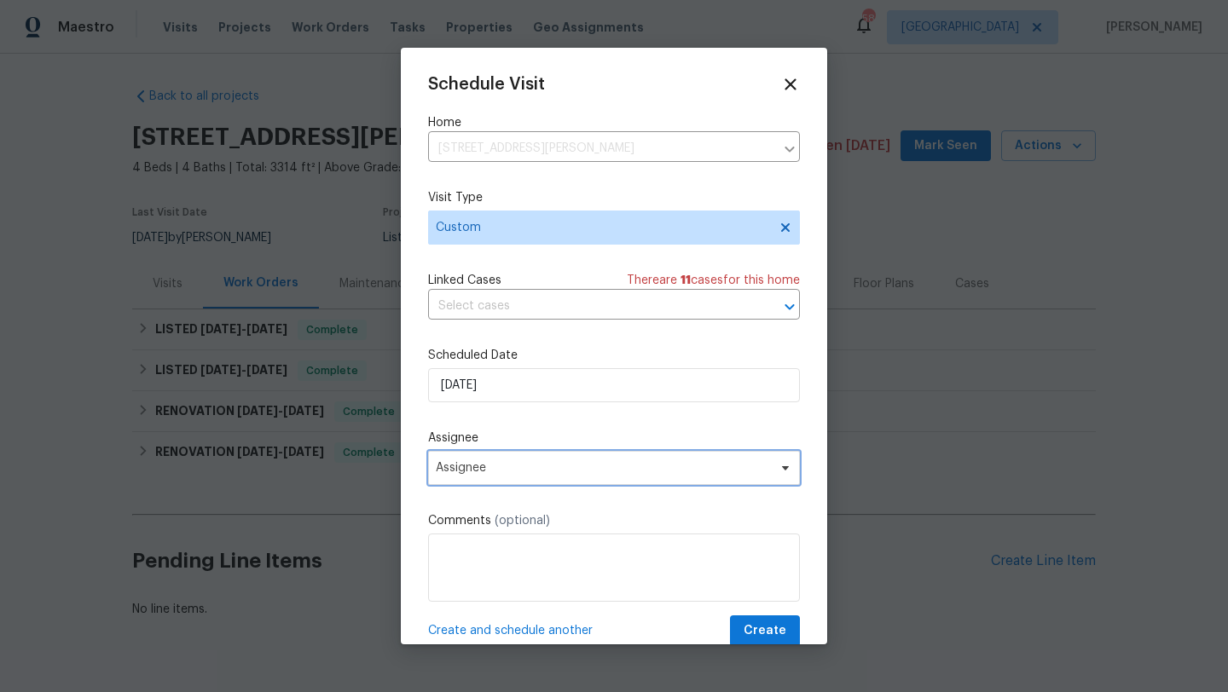
click at [651, 472] on span "Assignee" at bounding box center [603, 468] width 334 height 14
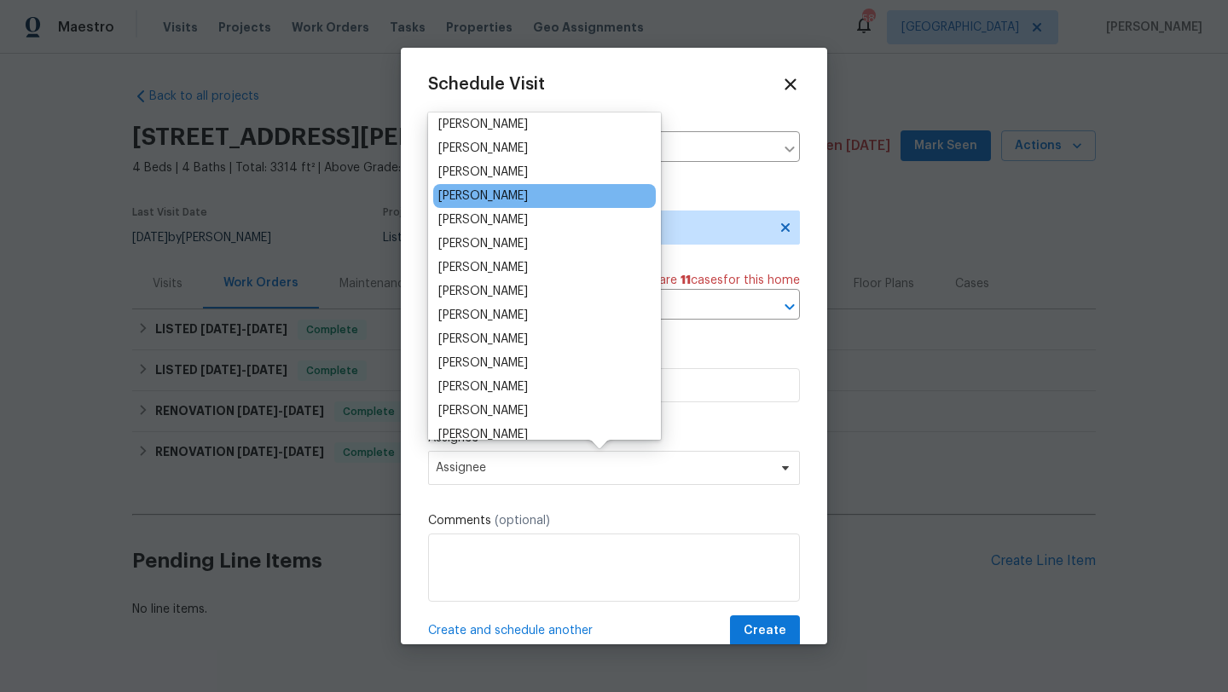
scroll to position [130, 0]
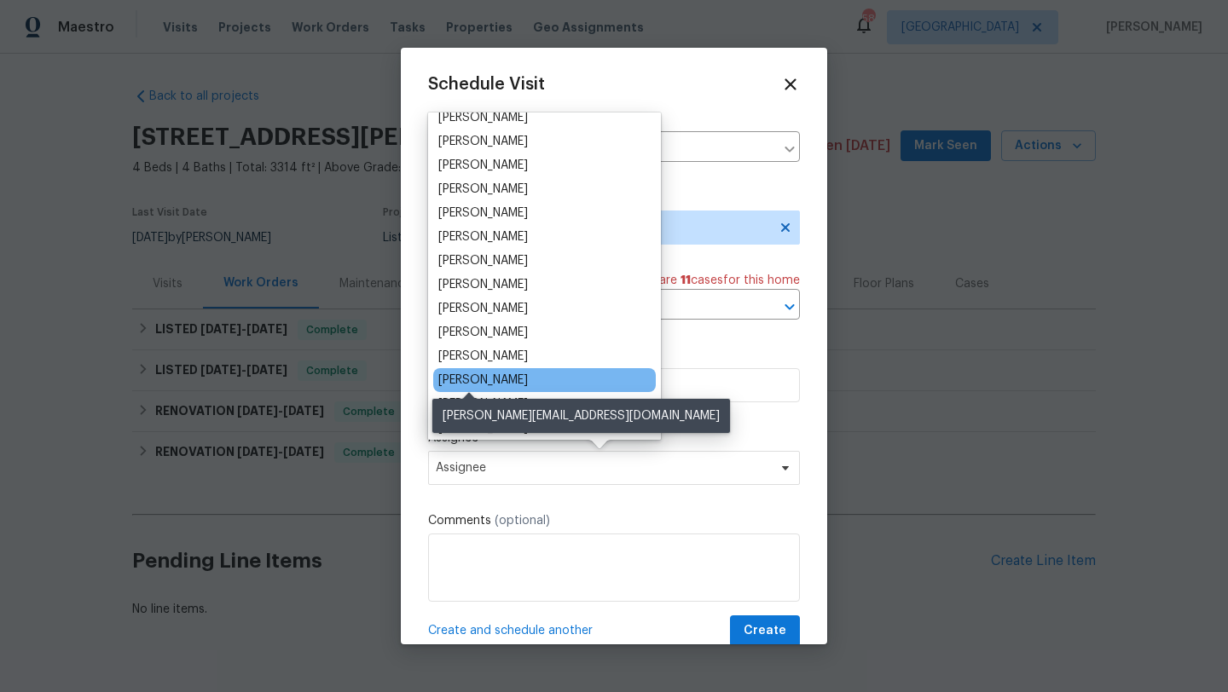
click at [482, 372] on div "[PERSON_NAME]" at bounding box center [483, 380] width 90 height 17
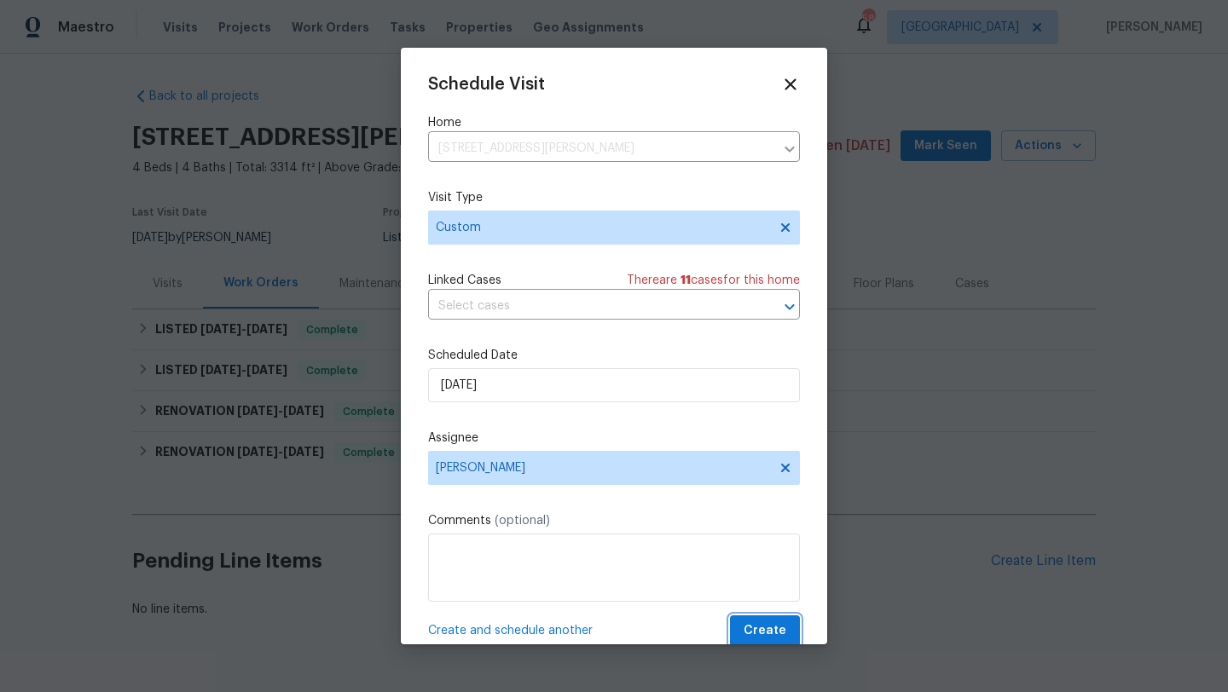
click at [755, 623] on span "Create" at bounding box center [765, 631] width 43 height 21
